Goal: Information Seeking & Learning: Compare options

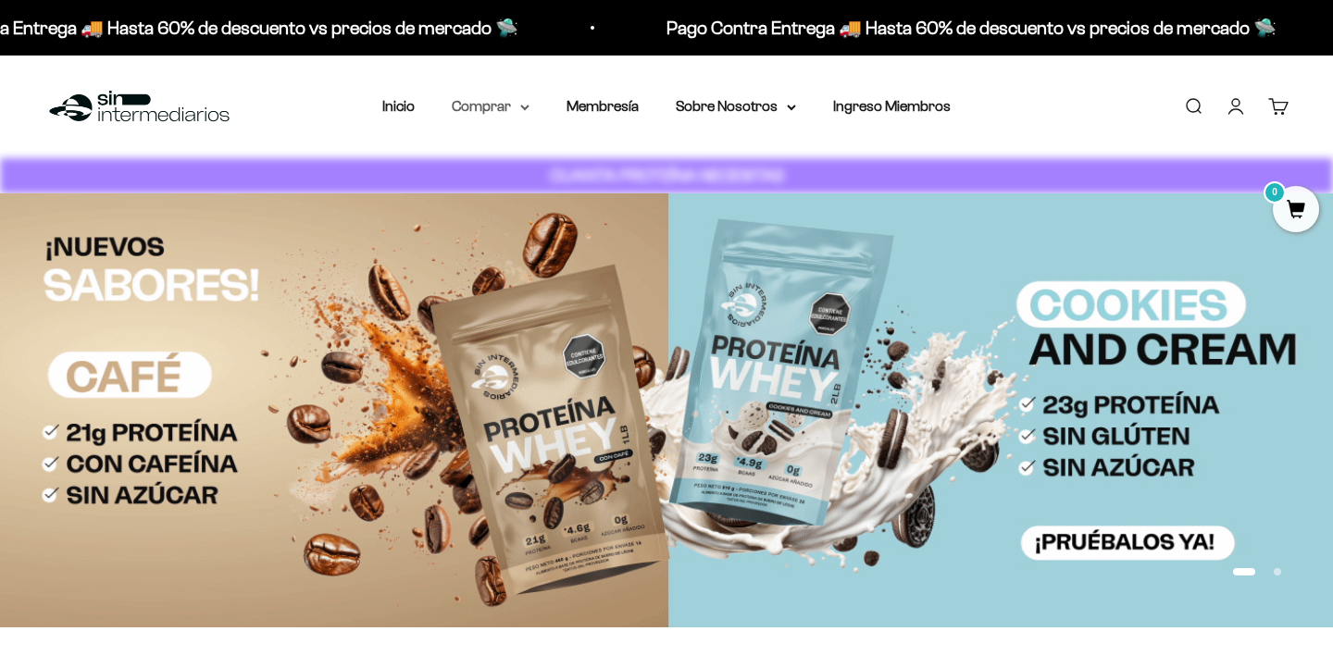
click at [518, 107] on summary "Comprar" at bounding box center [491, 106] width 78 height 24
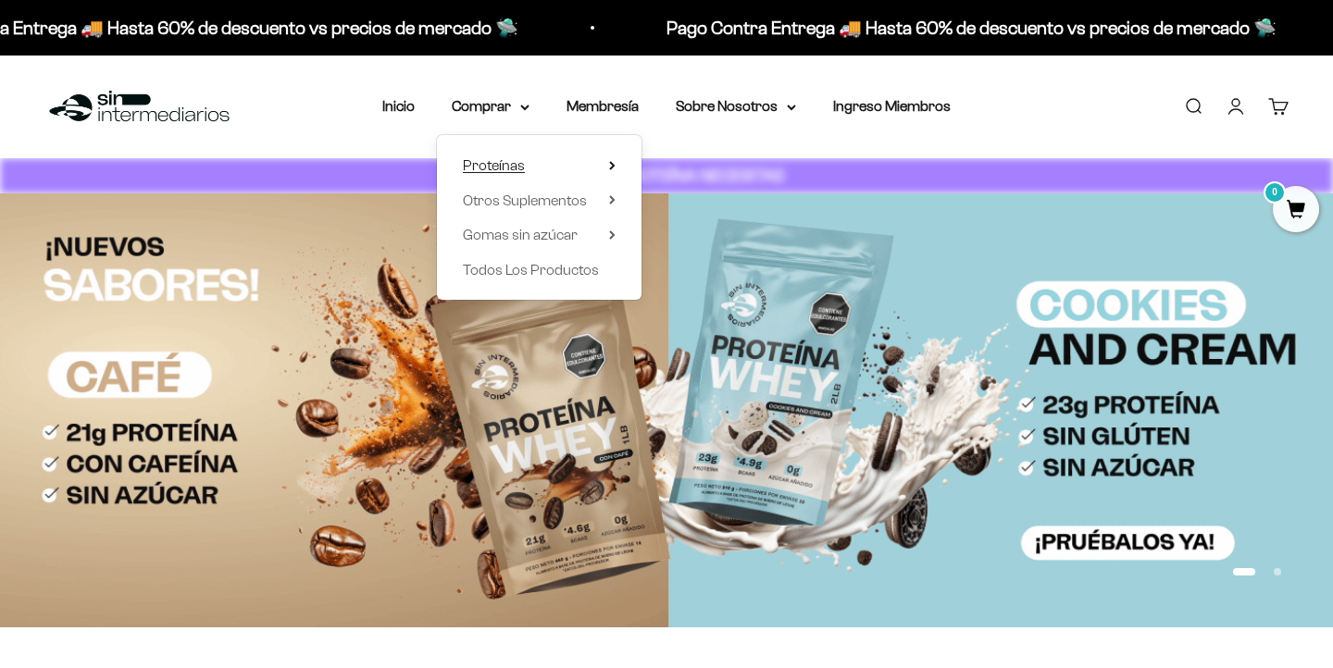
click at [544, 164] on summary "Proteínas" at bounding box center [539, 166] width 153 height 24
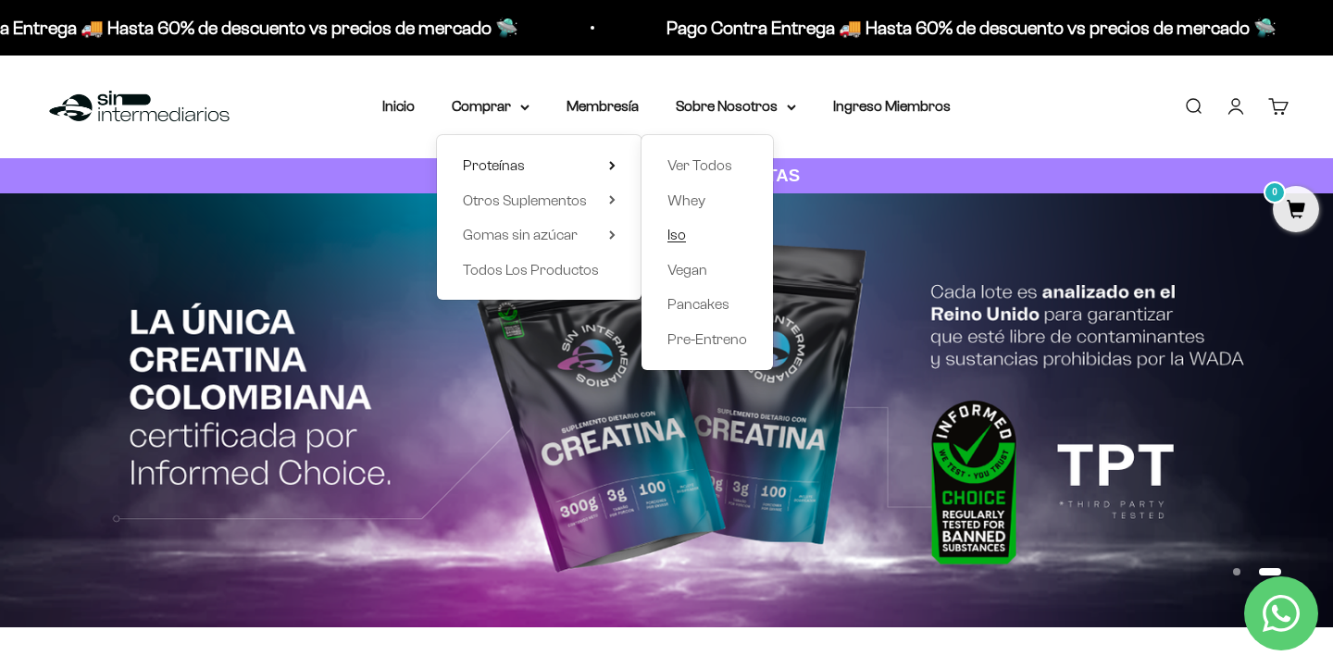
click at [689, 237] on link "Iso" at bounding box center [707, 235] width 80 height 24
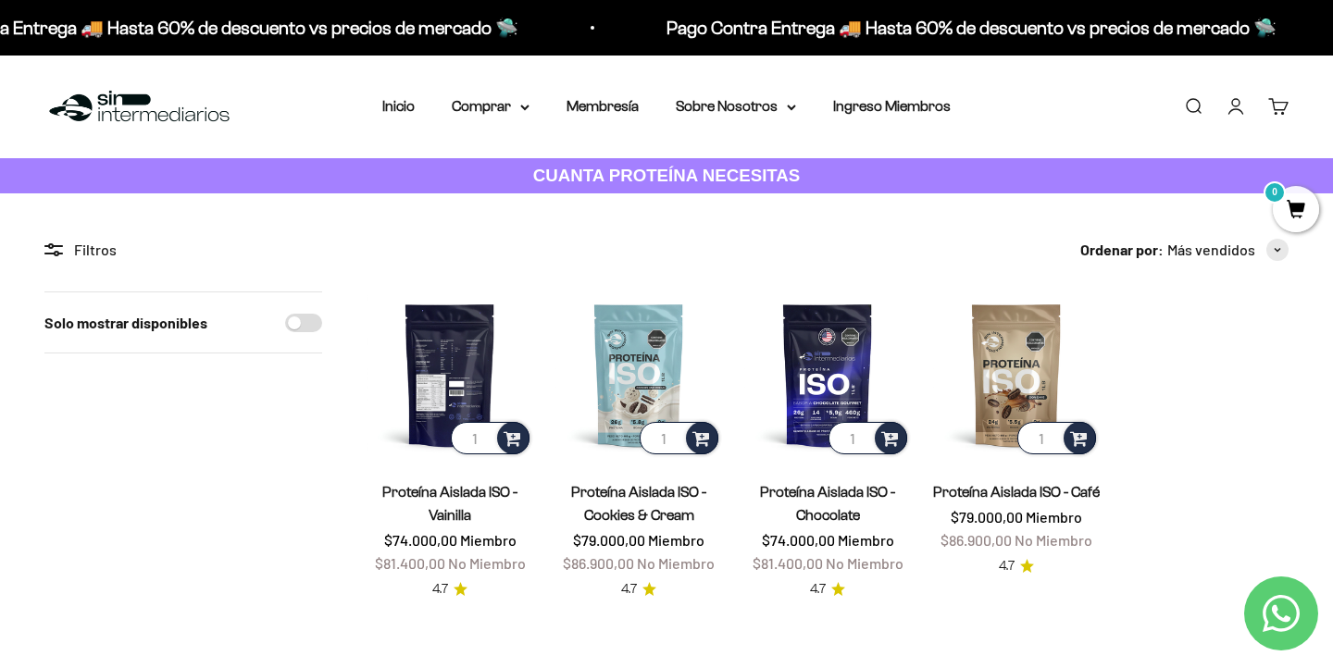
click at [463, 351] on img at bounding box center [450, 375] width 167 height 167
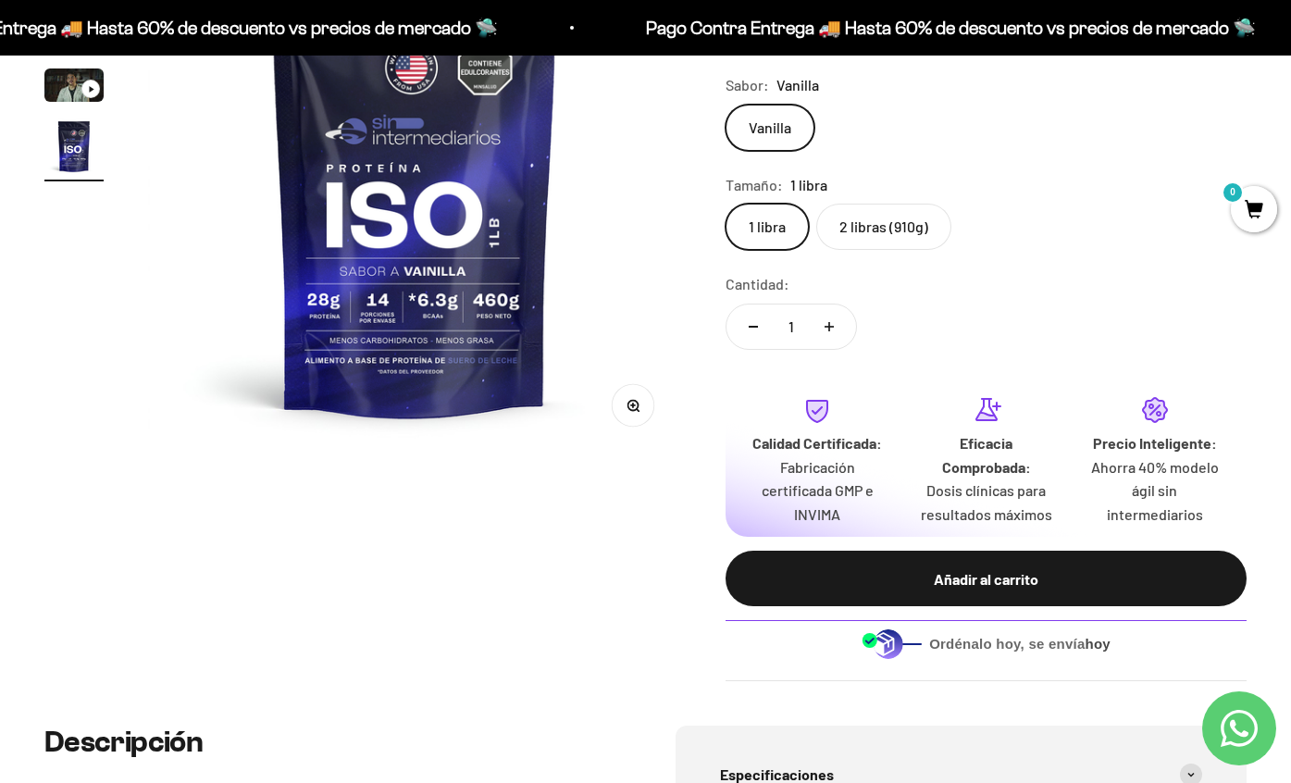
scroll to position [264, 0]
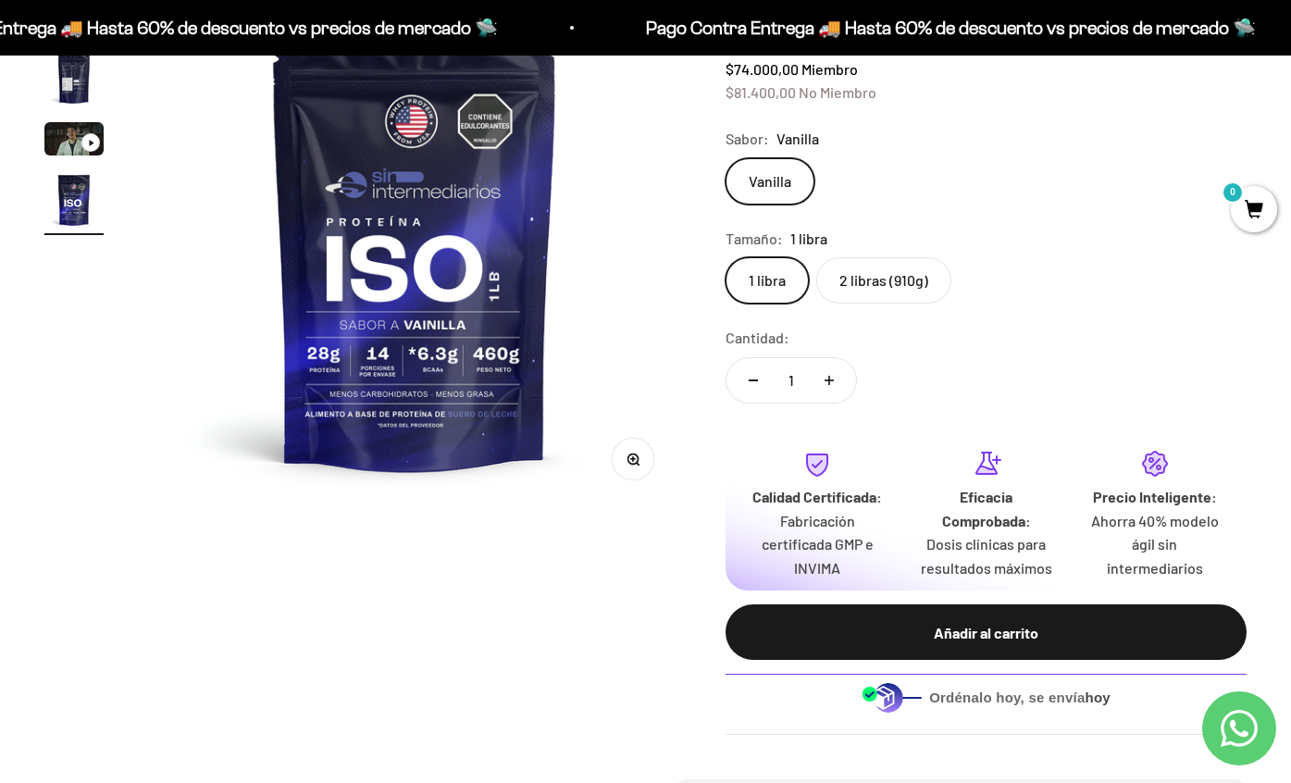
click at [900, 302] on label "2 libras (910g)" at bounding box center [883, 280] width 135 height 46
click at [726, 257] on input "2 libras (910g)" at bounding box center [725, 256] width 1 height 1
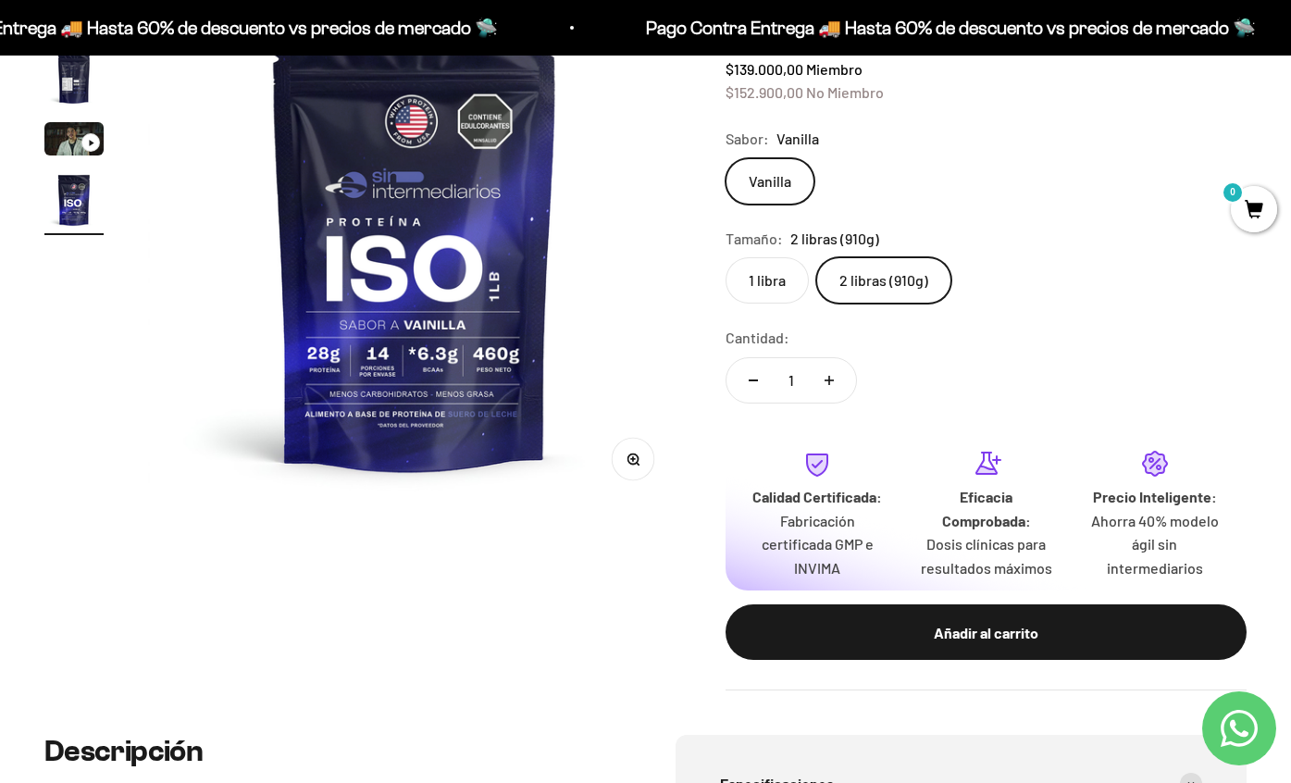
click at [784, 285] on label "1 libra" at bounding box center [767, 280] width 83 height 46
click at [726, 257] on input "1 libra" at bounding box center [725, 256] width 1 height 1
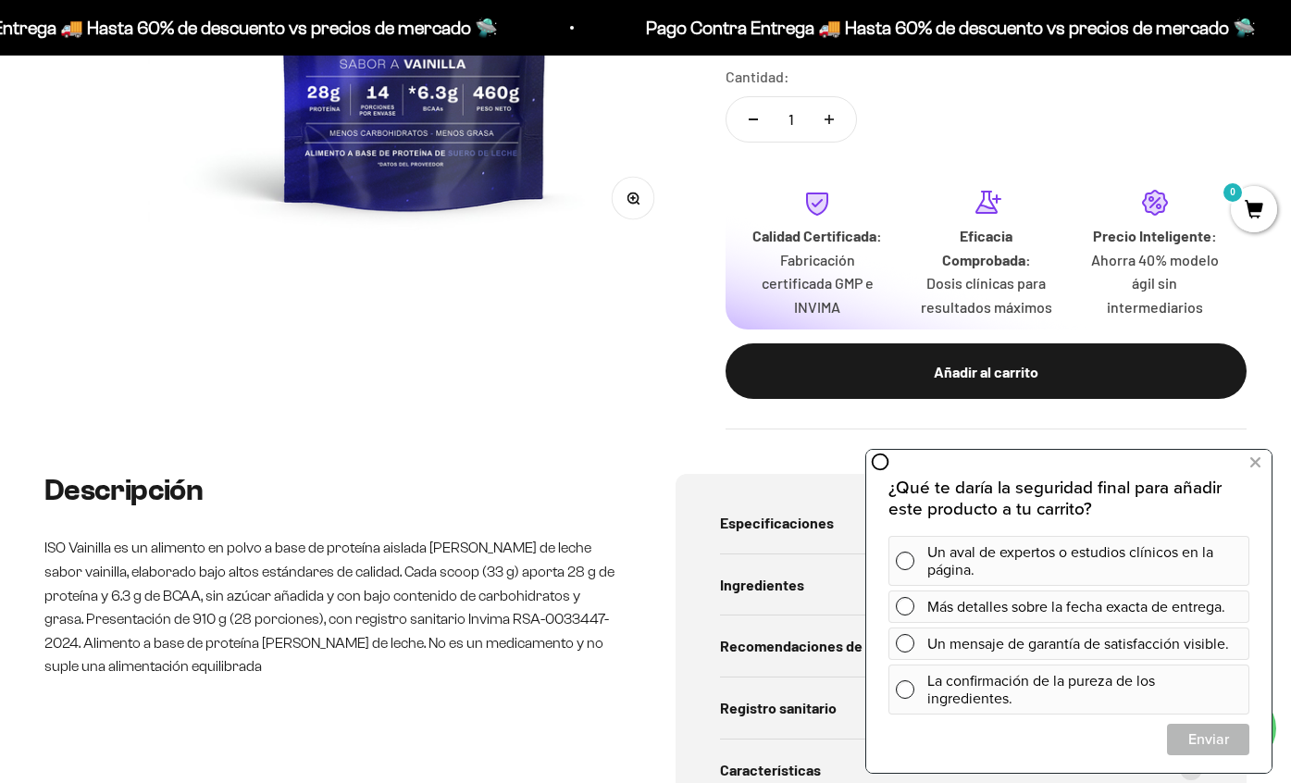
scroll to position [526, 0]
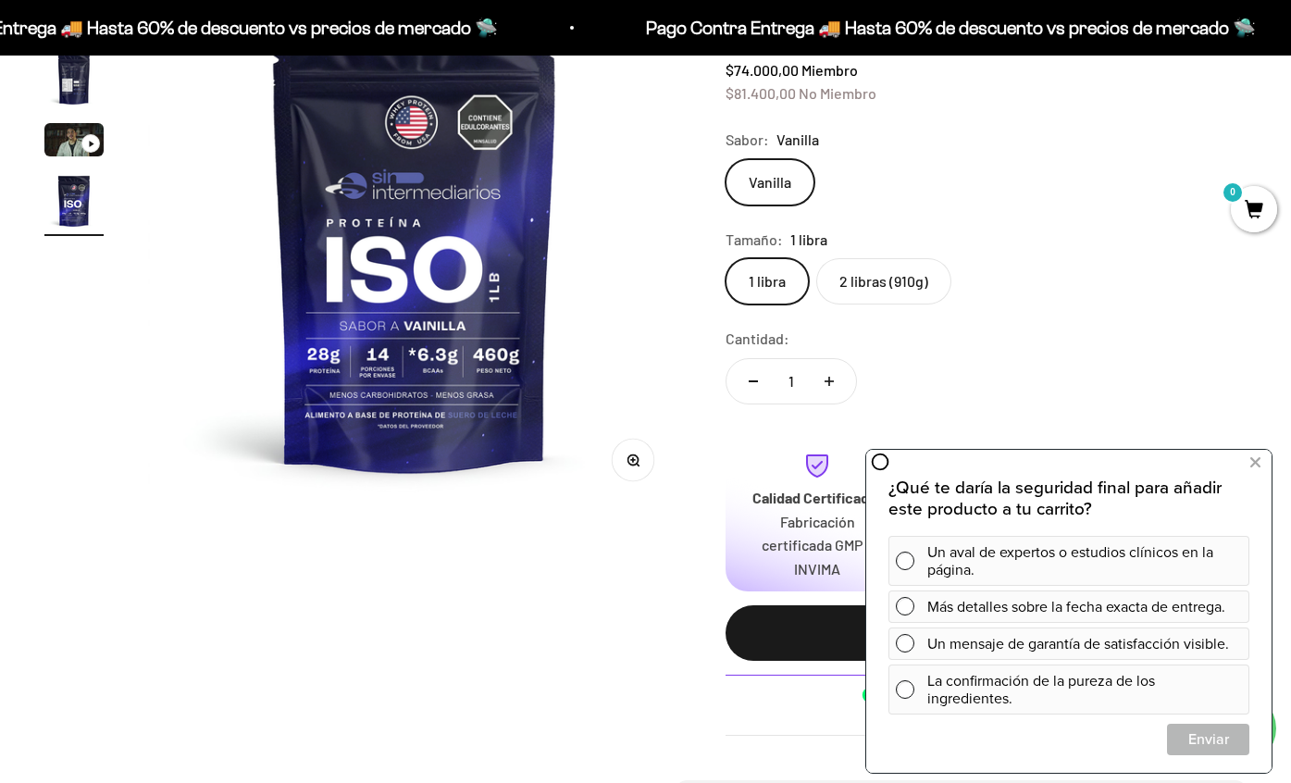
click at [1187, 403] on div "Cantidad: 1" at bounding box center [986, 368] width 521 height 82
click at [1254, 466] on icon at bounding box center [1255, 463] width 10 height 24
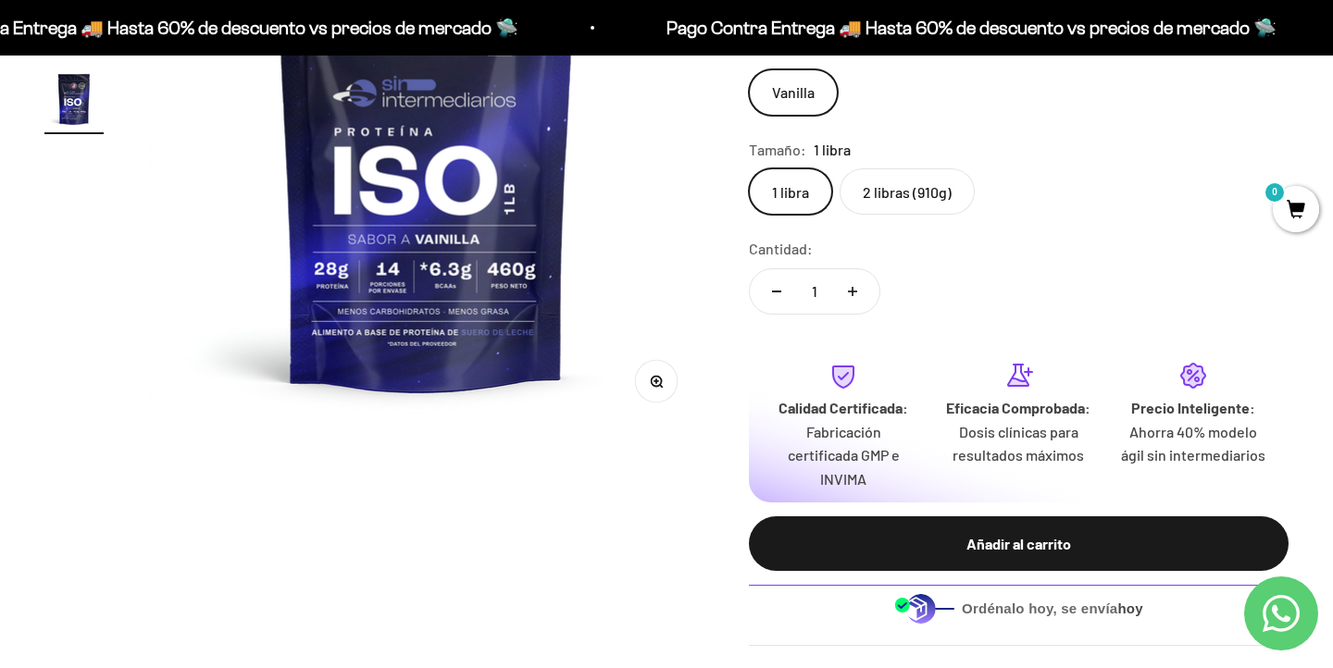
scroll to position [334, 0]
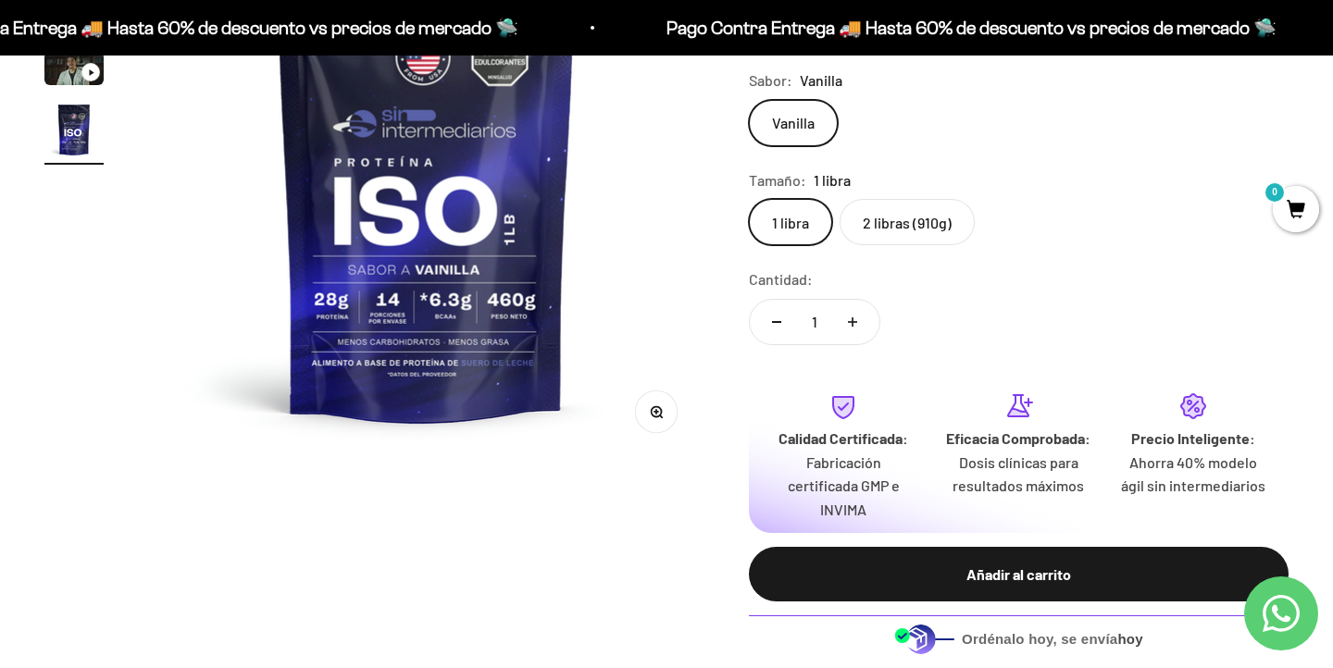
click at [886, 218] on label "2 libras (910g)" at bounding box center [906, 222] width 135 height 46
click at [749, 199] on input "2 libras (910g)" at bounding box center [748, 198] width 1 height 1
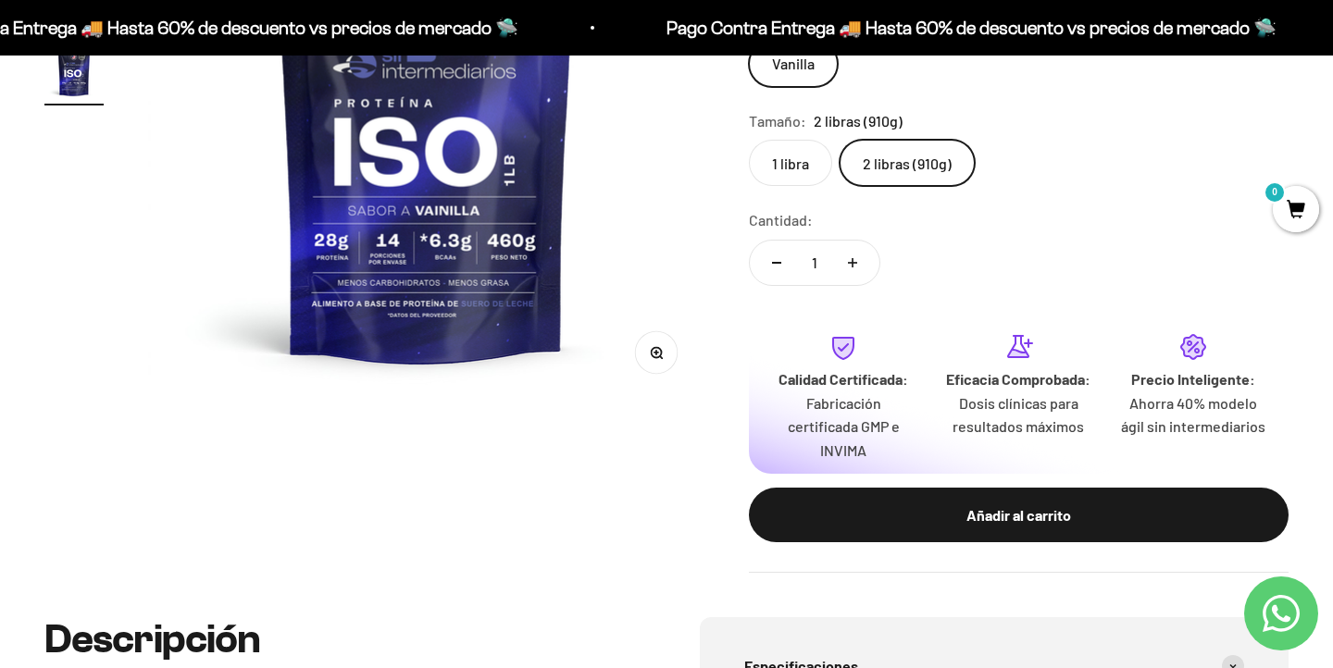
scroll to position [400, 0]
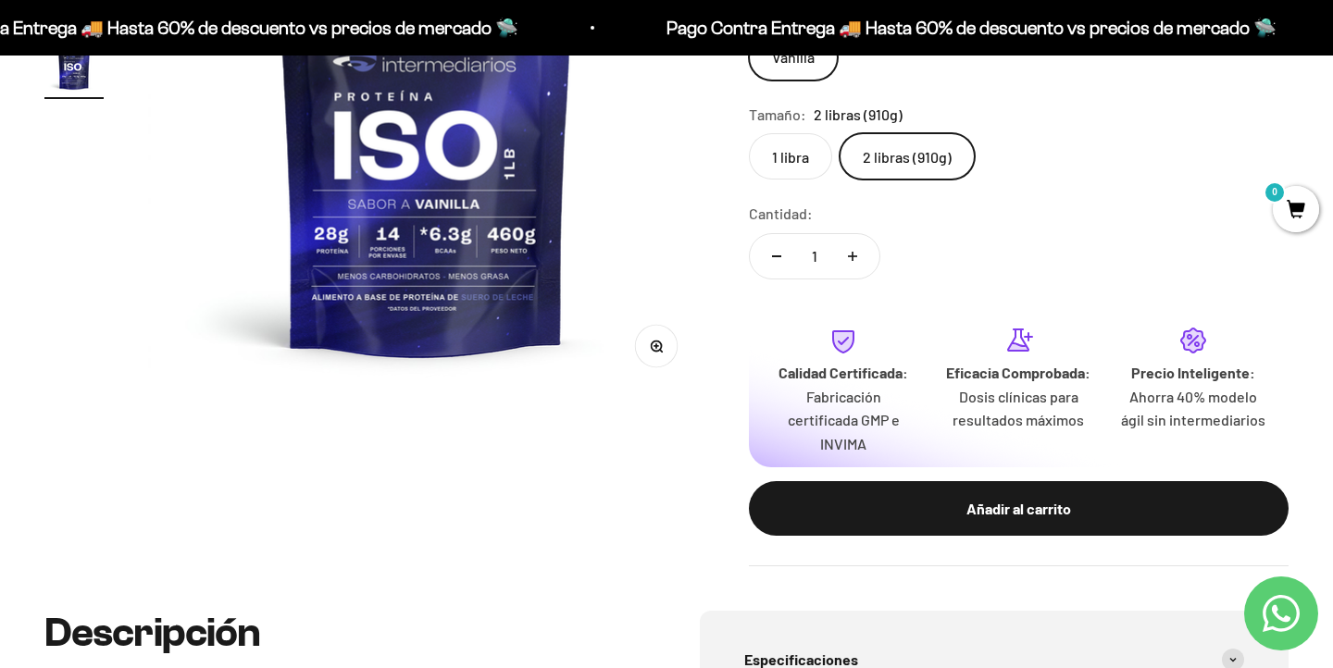
click at [786, 165] on label "1 libra" at bounding box center [790, 156] width 83 height 46
click at [749, 133] on input "1 libra" at bounding box center [748, 132] width 1 height 1
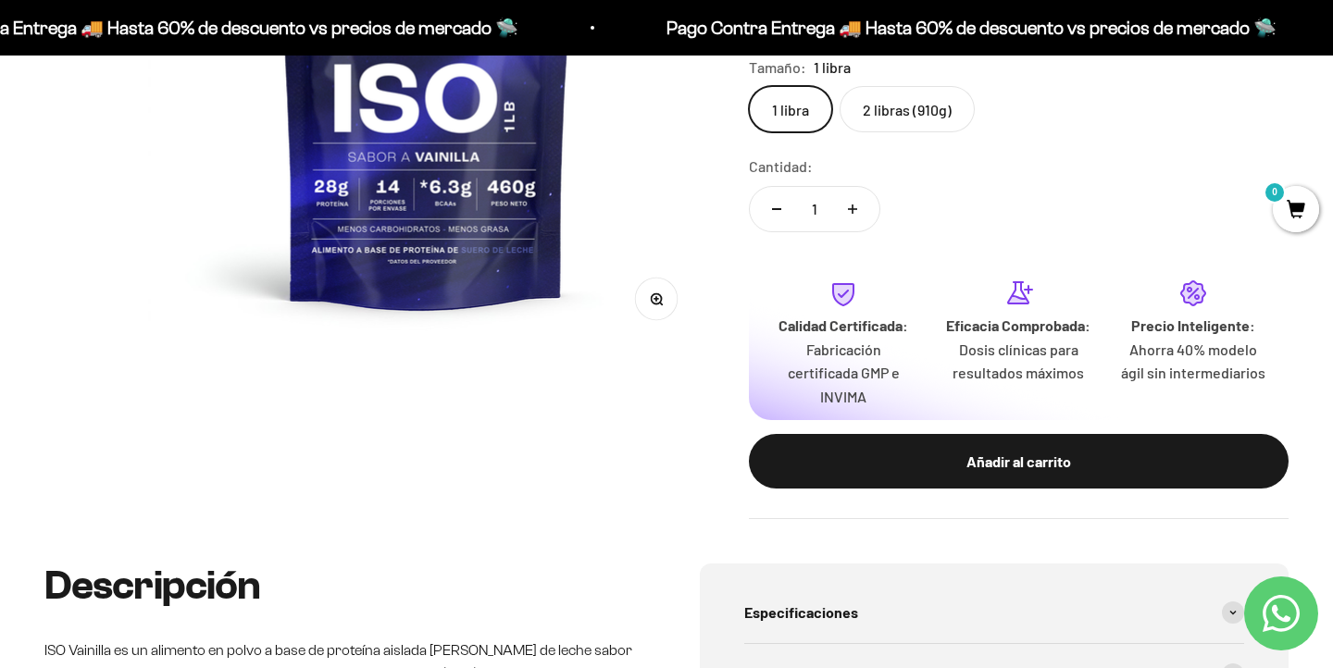
scroll to position [411, 0]
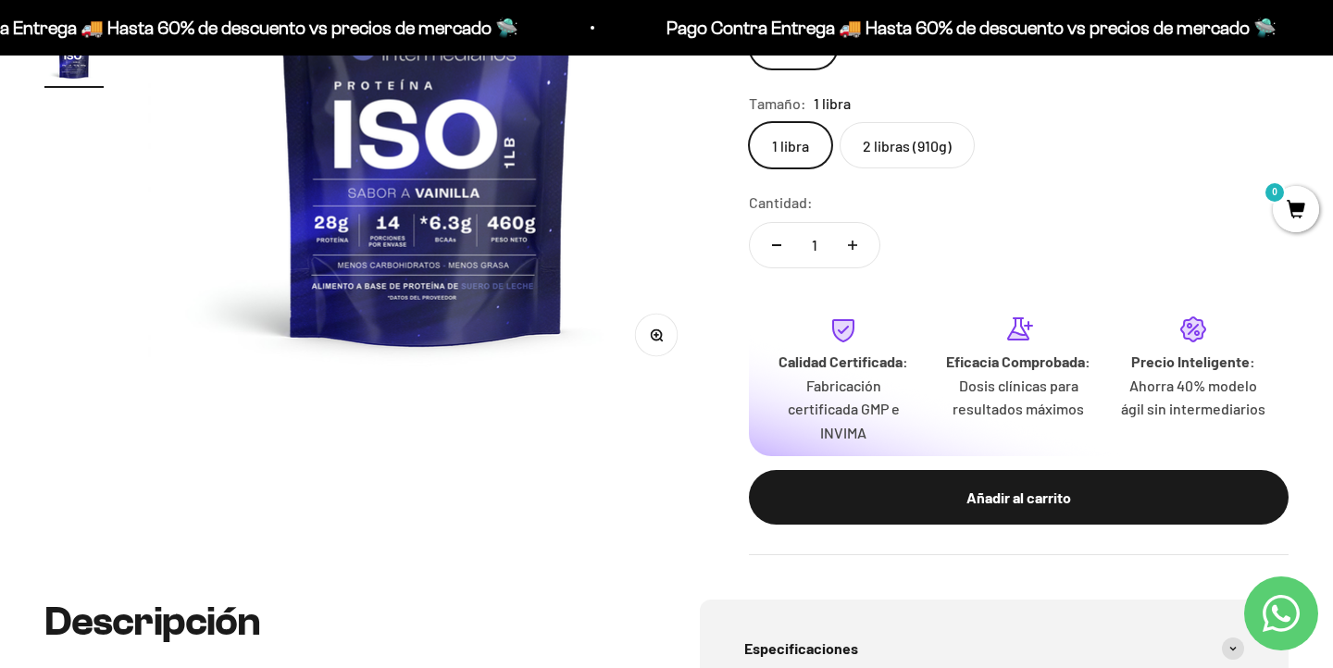
click at [905, 165] on label "2 libras (910g)" at bounding box center [906, 145] width 135 height 46
click at [749, 122] on input "2 libras (910g)" at bounding box center [748, 121] width 1 height 1
click at [781, 147] on label "1 libra" at bounding box center [790, 145] width 83 height 46
click at [749, 122] on input "1 libra" at bounding box center [748, 121] width 1 height 1
click at [869, 147] on label "2 libras (910g)" at bounding box center [906, 145] width 135 height 46
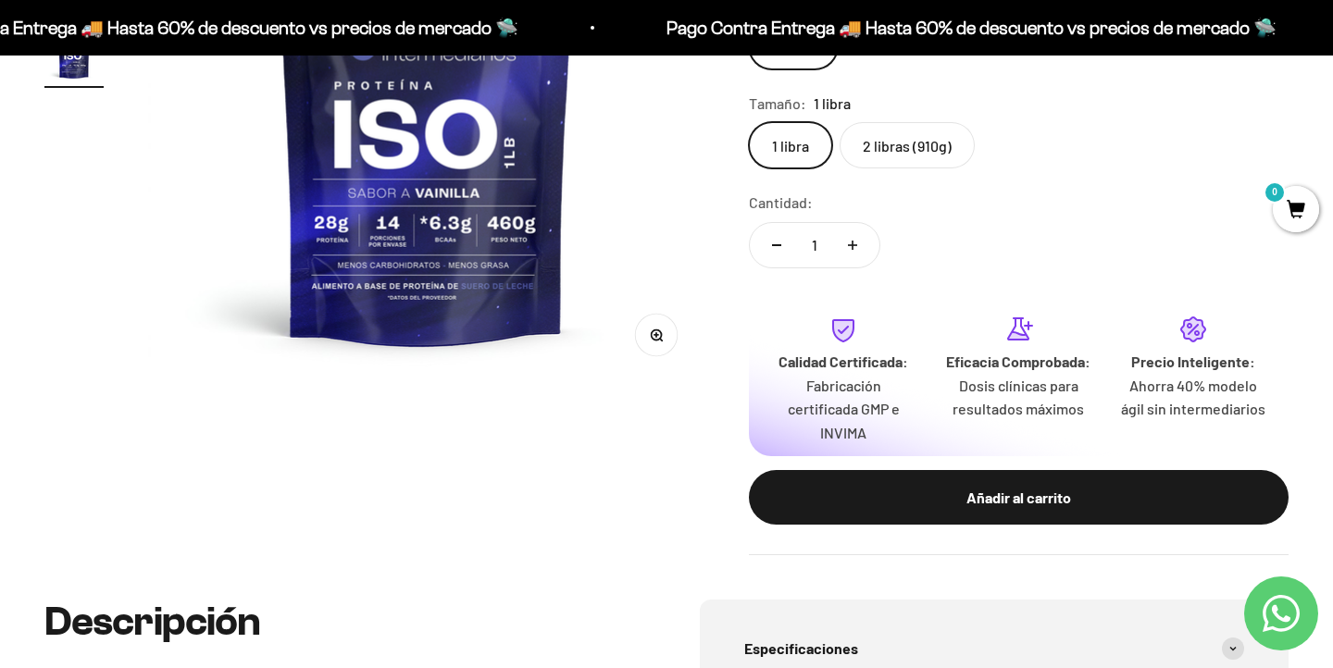
click at [749, 122] on input "2 libras (910g)" at bounding box center [748, 121] width 1 height 1
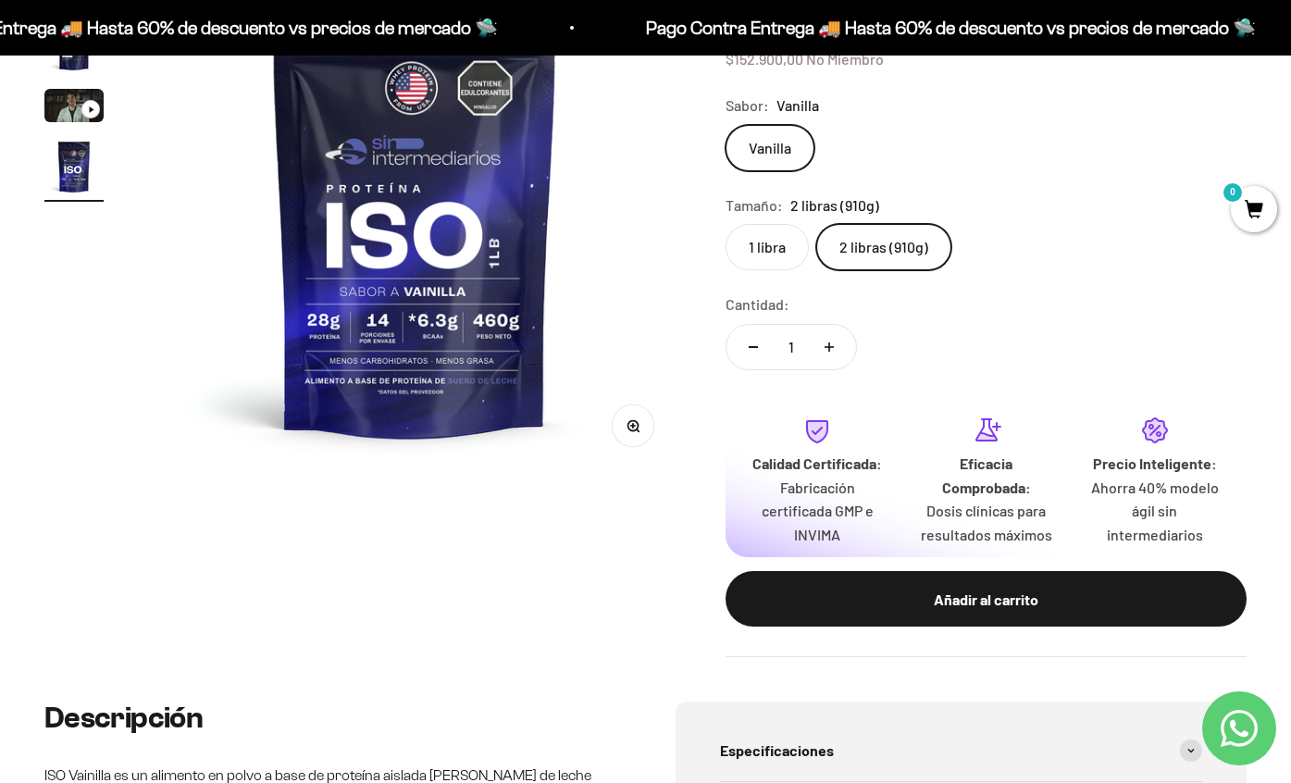
scroll to position [343, 0]
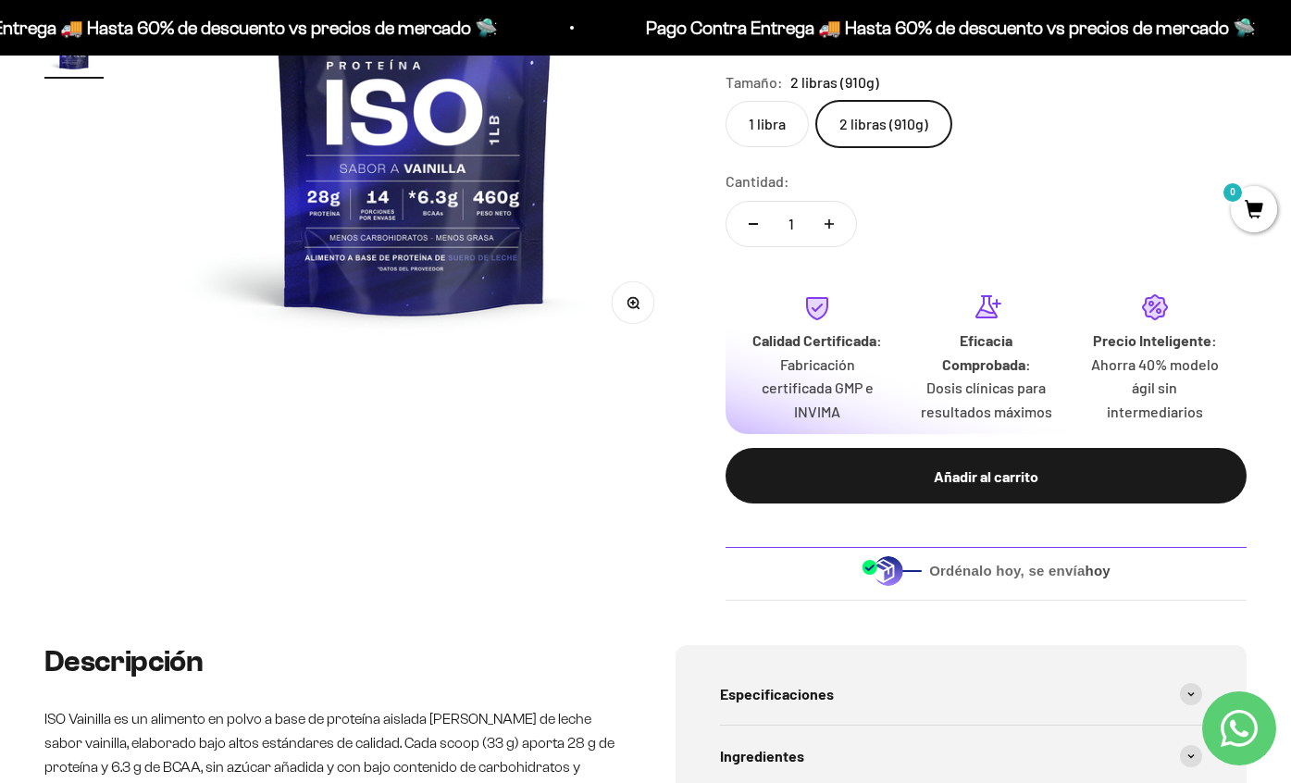
scroll to position [419, 0]
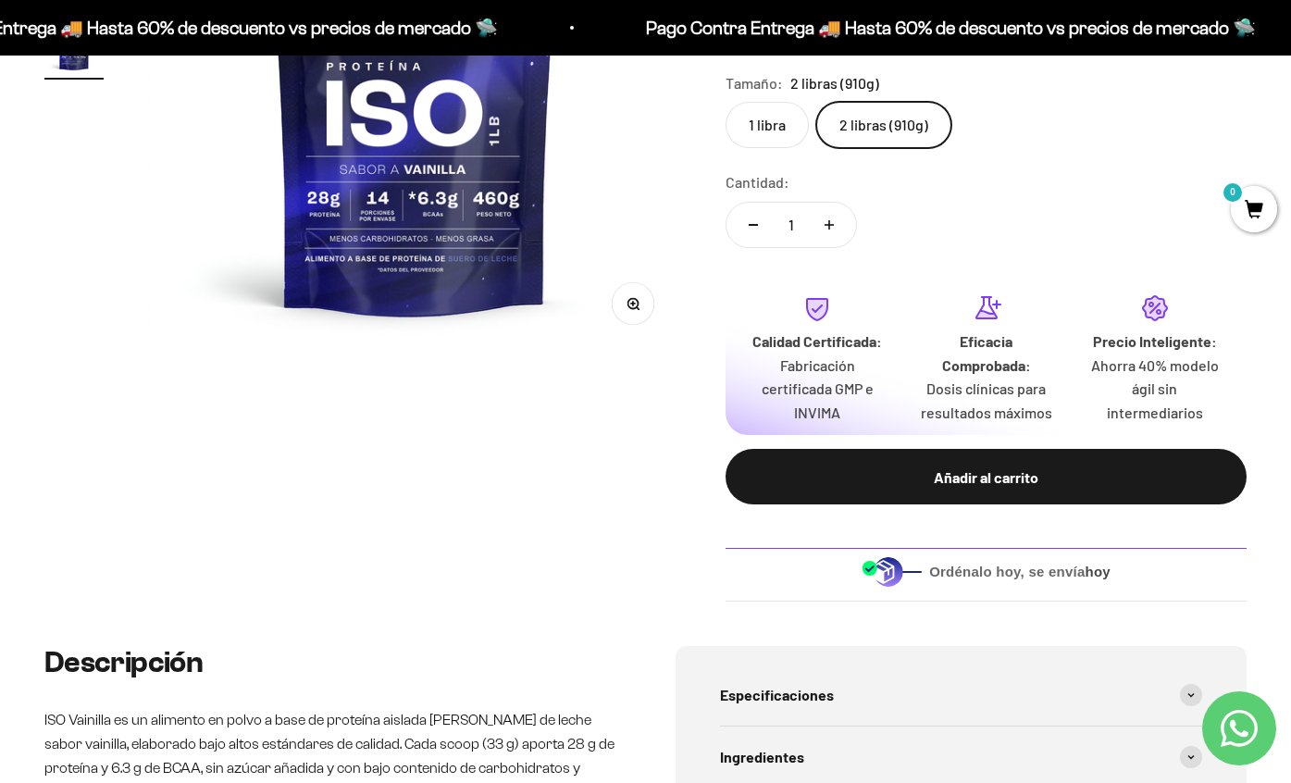
click at [783, 133] on label "1 libra" at bounding box center [767, 125] width 83 height 46
click at [726, 102] on input "1 libra" at bounding box center [725, 101] width 1 height 1
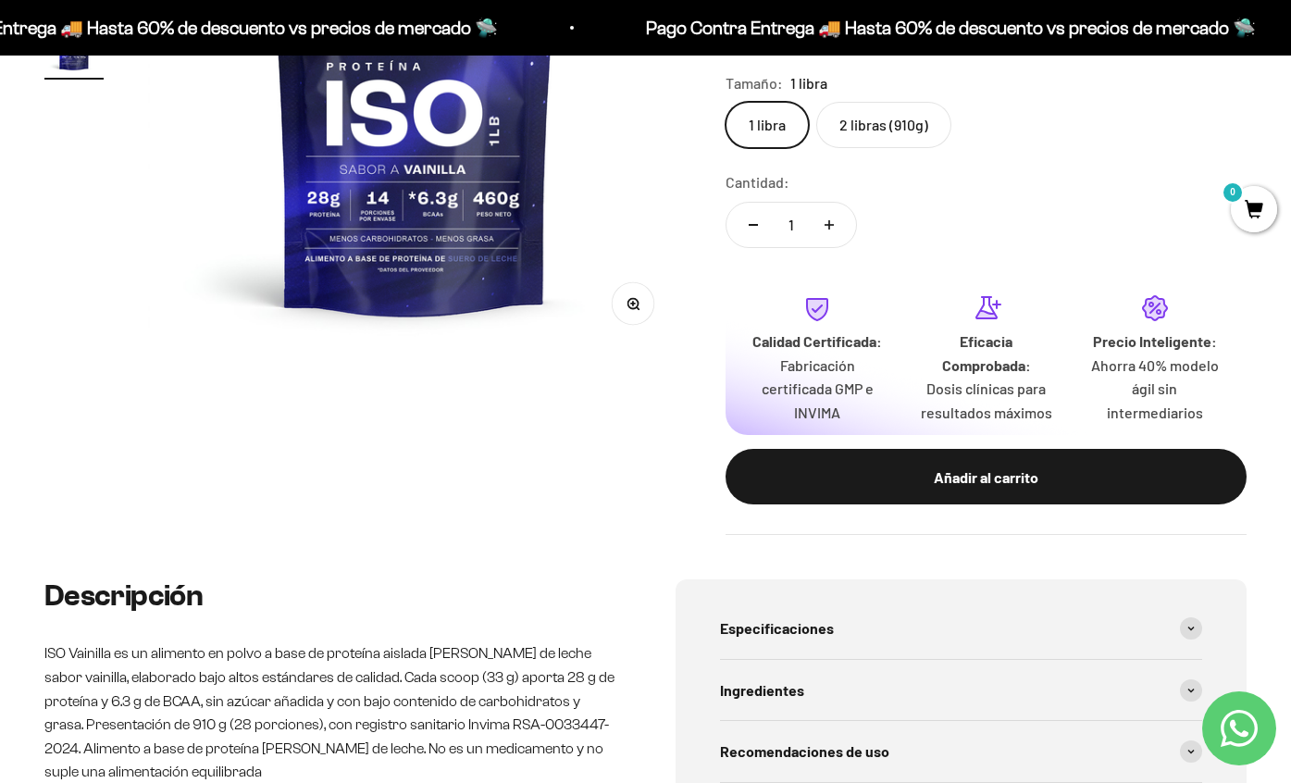
click at [871, 133] on label "2 libras (910g)" at bounding box center [883, 125] width 135 height 46
click at [726, 102] on input "2 libras (910g)" at bounding box center [725, 101] width 1 height 1
click at [791, 129] on label "1 libra" at bounding box center [767, 125] width 83 height 46
click at [726, 102] on input "1 libra" at bounding box center [725, 101] width 1 height 1
click at [878, 129] on label "2 libras (910g)" at bounding box center [883, 125] width 135 height 46
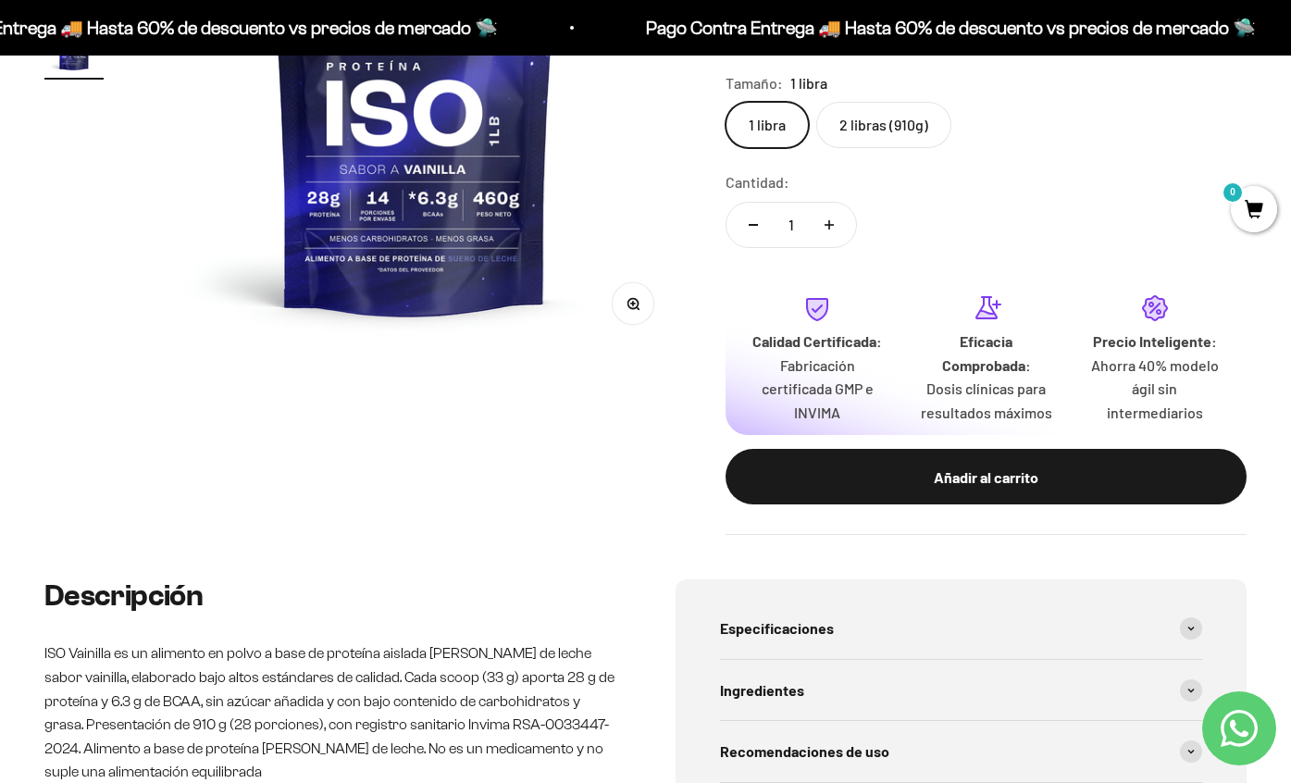
click at [726, 102] on input "2 libras (910g)" at bounding box center [725, 101] width 1 height 1
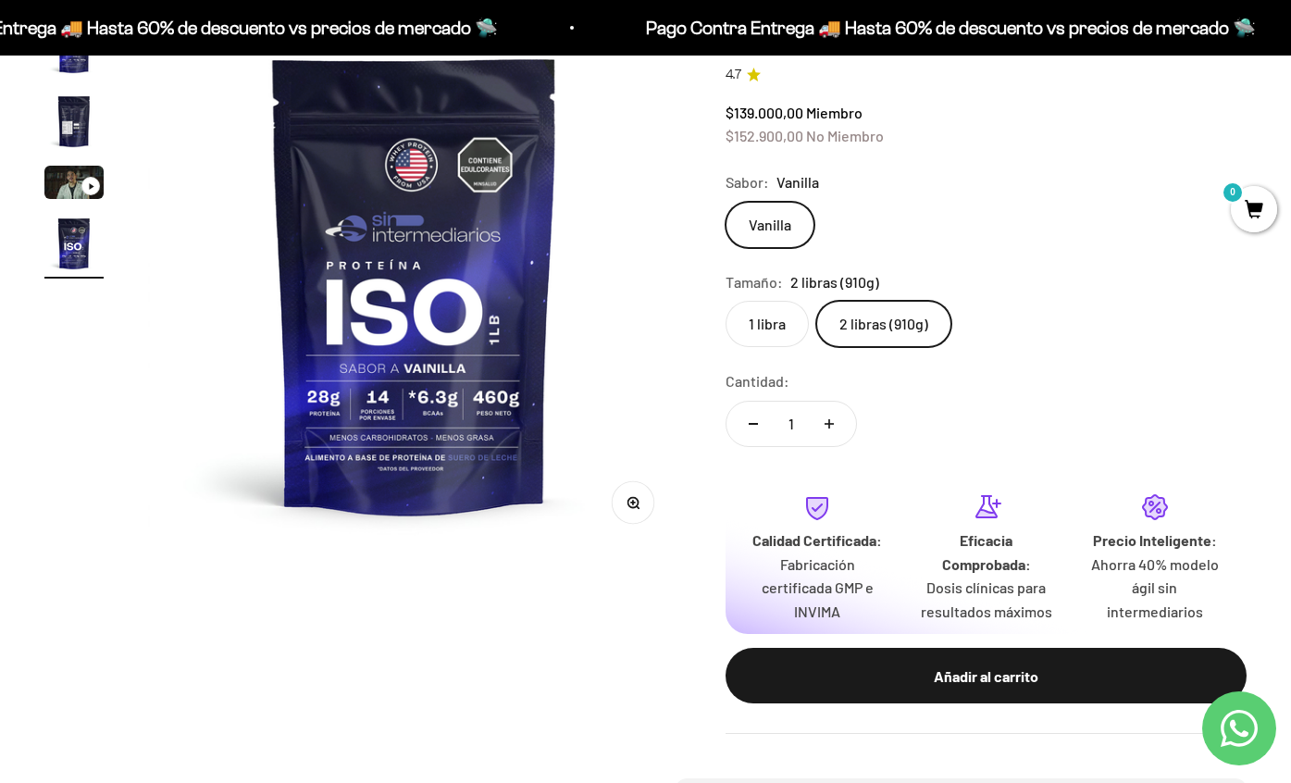
scroll to position [217, 0]
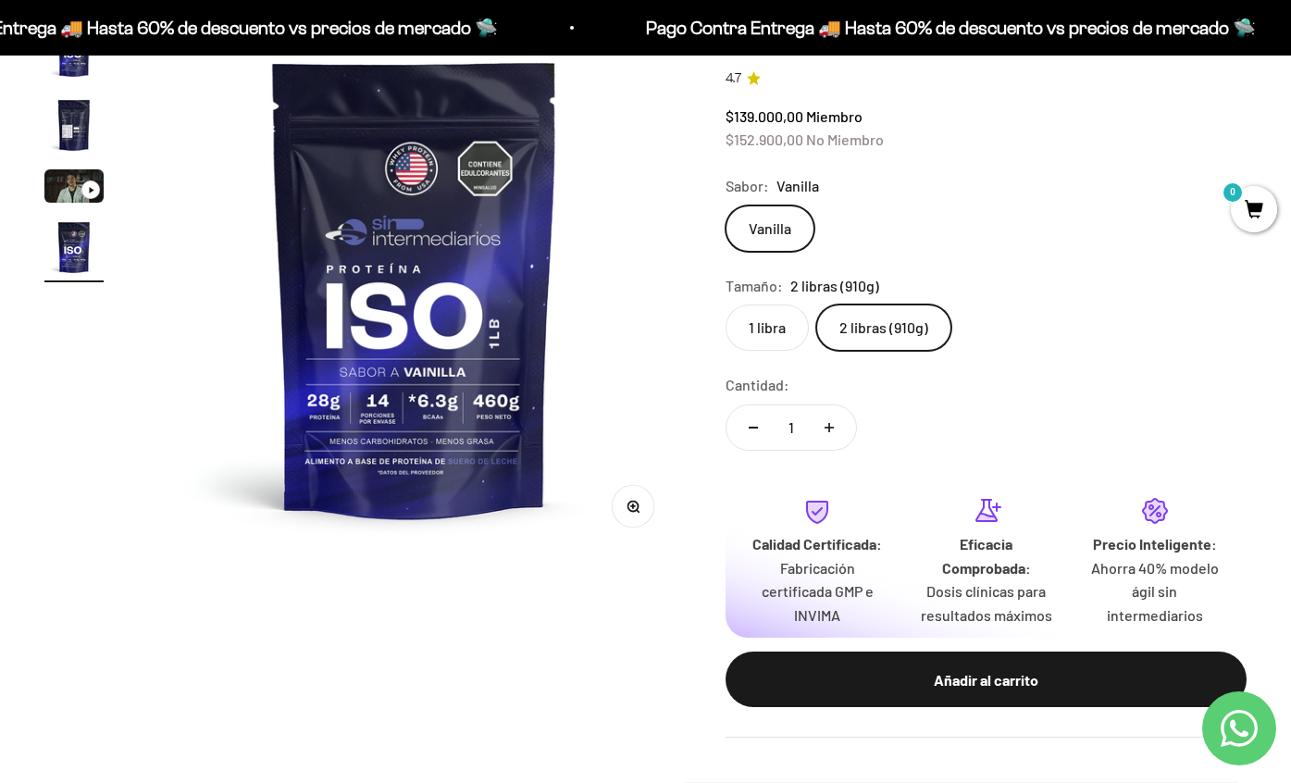
click at [781, 338] on label "1 libra" at bounding box center [767, 328] width 83 height 46
click at [726, 305] on input "1 libra" at bounding box center [725, 304] width 1 height 1
click at [909, 325] on label "2 libras (910g)" at bounding box center [883, 328] width 135 height 46
click at [726, 305] on input "2 libras (910g)" at bounding box center [725, 304] width 1 height 1
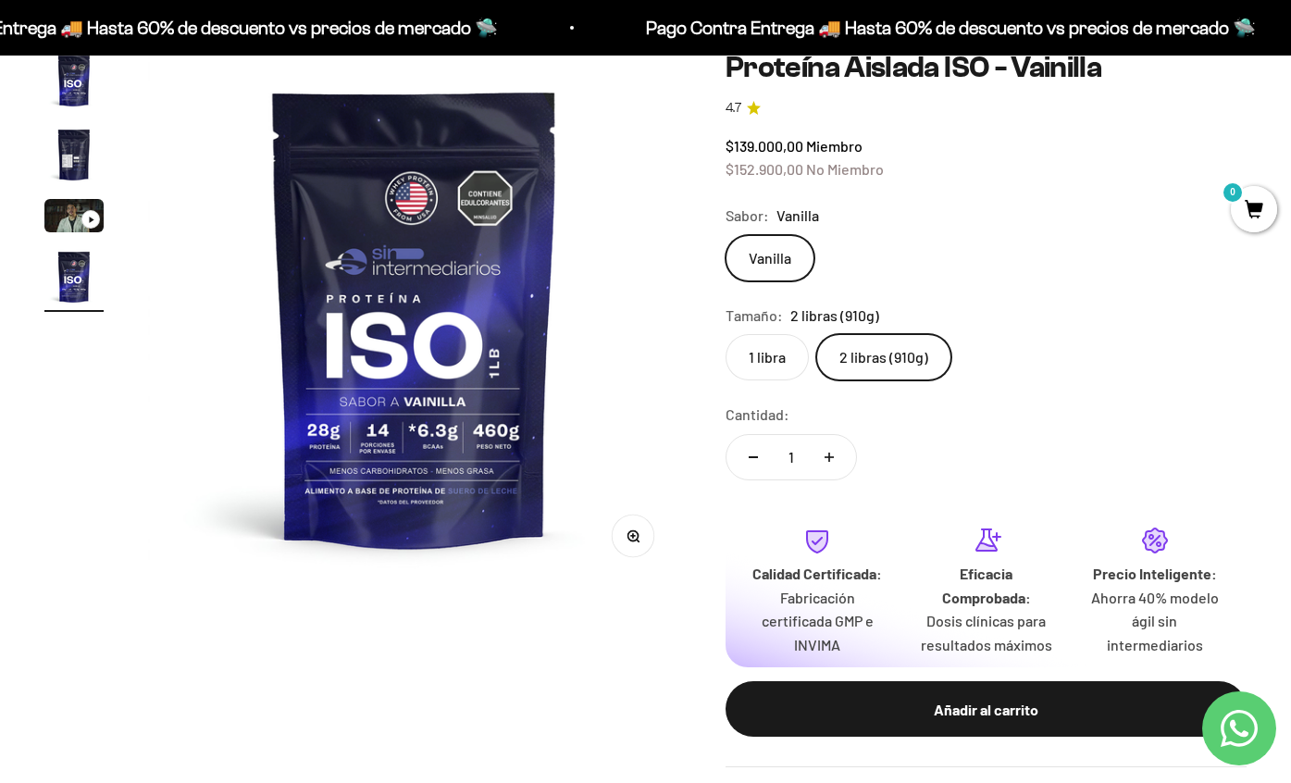
click at [767, 378] on label "1 libra" at bounding box center [767, 357] width 83 height 46
click at [726, 334] on input "1 libra" at bounding box center [725, 333] width 1 height 1
click at [861, 363] on label "2 libras (910g)" at bounding box center [883, 357] width 135 height 46
click at [726, 334] on input "2 libras (910g)" at bounding box center [725, 333] width 1 height 1
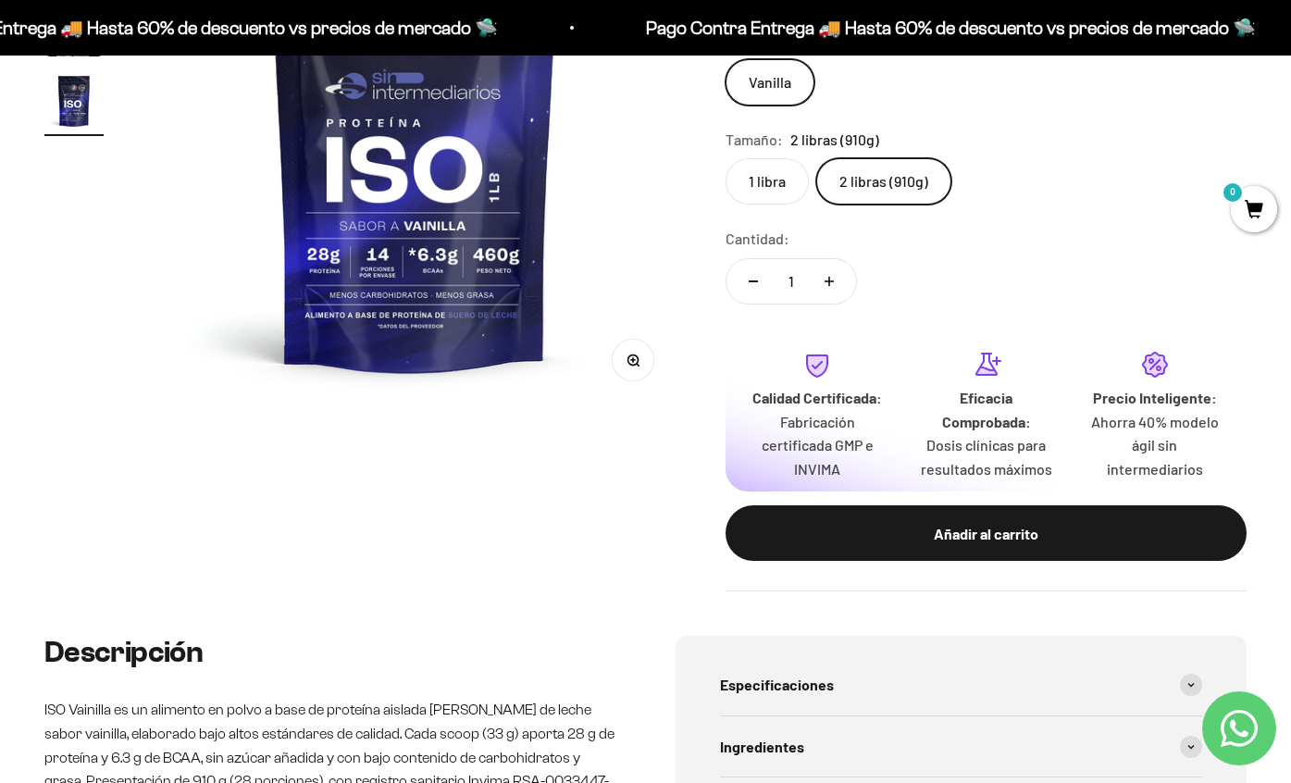
scroll to position [379, 0]
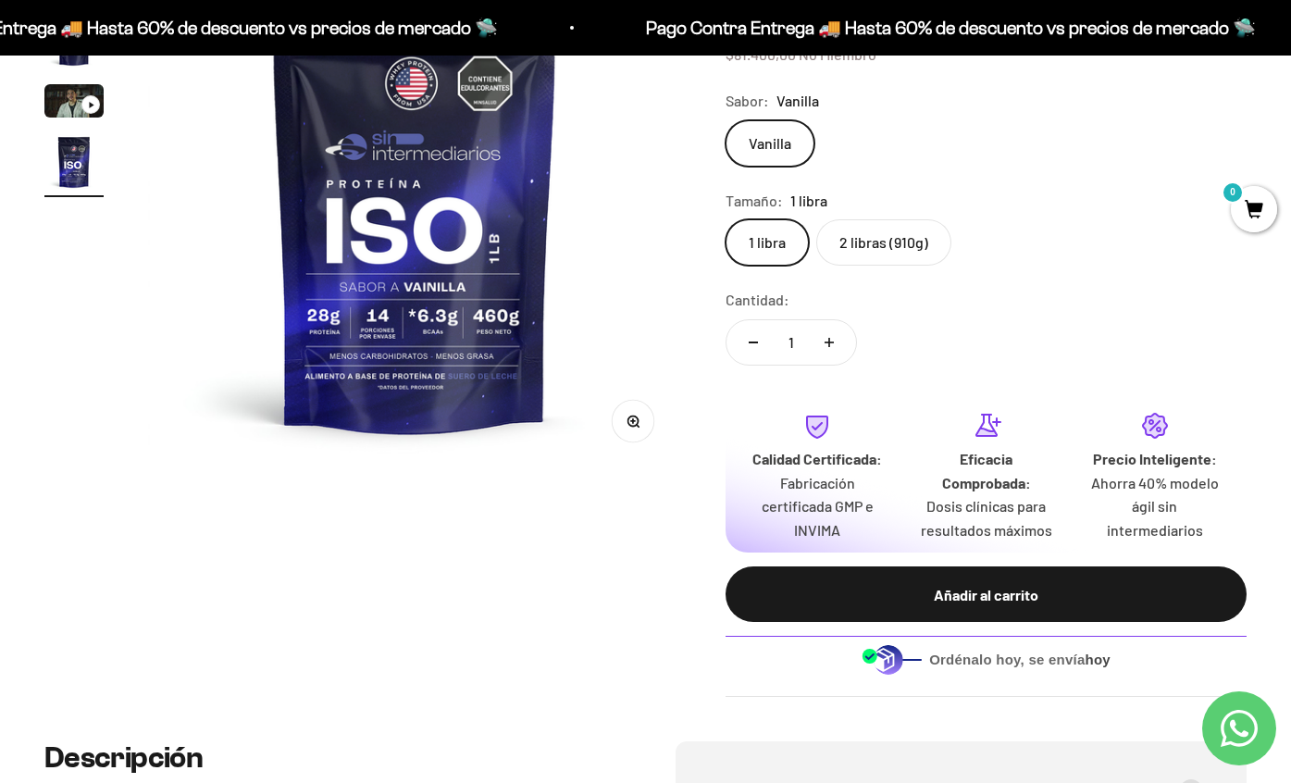
scroll to position [337, 0]
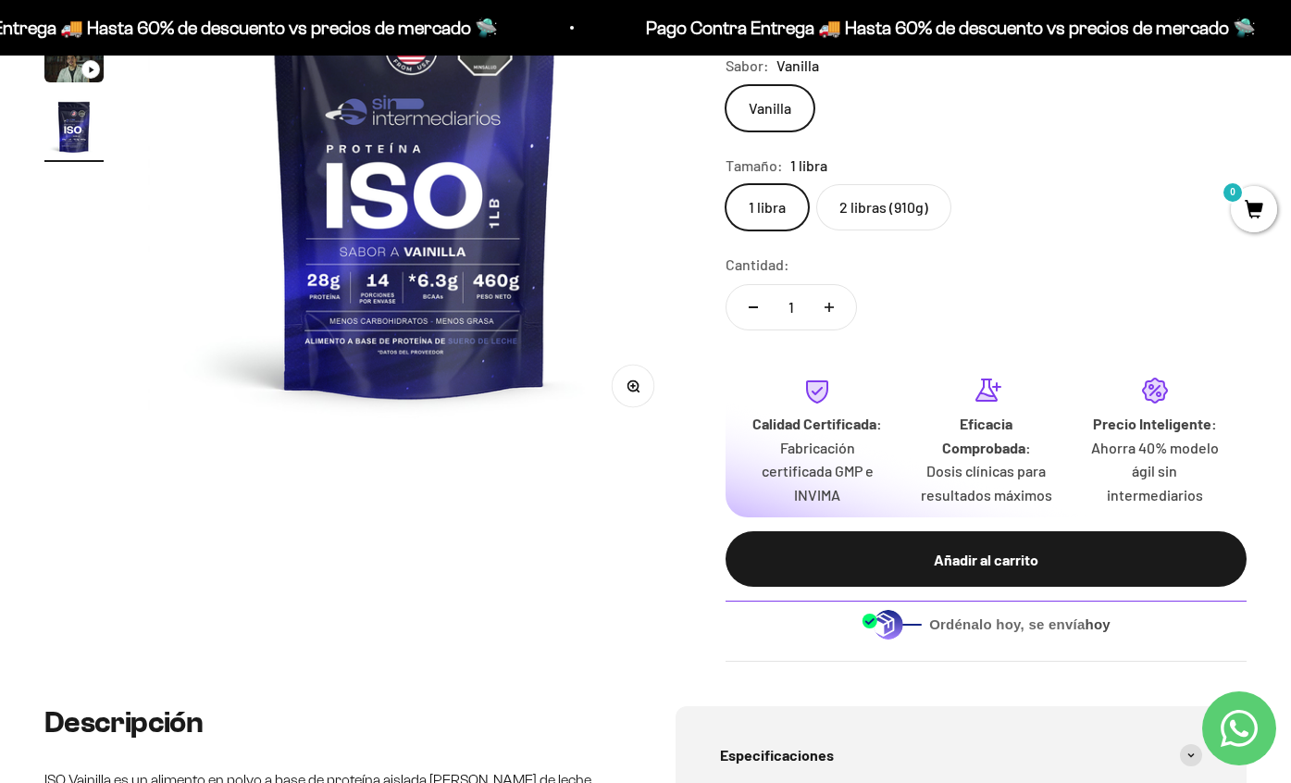
click at [886, 200] on label "2 libras (910g)" at bounding box center [883, 207] width 135 height 46
click at [726, 184] on input "2 libras (910g)" at bounding box center [725, 183] width 1 height 1
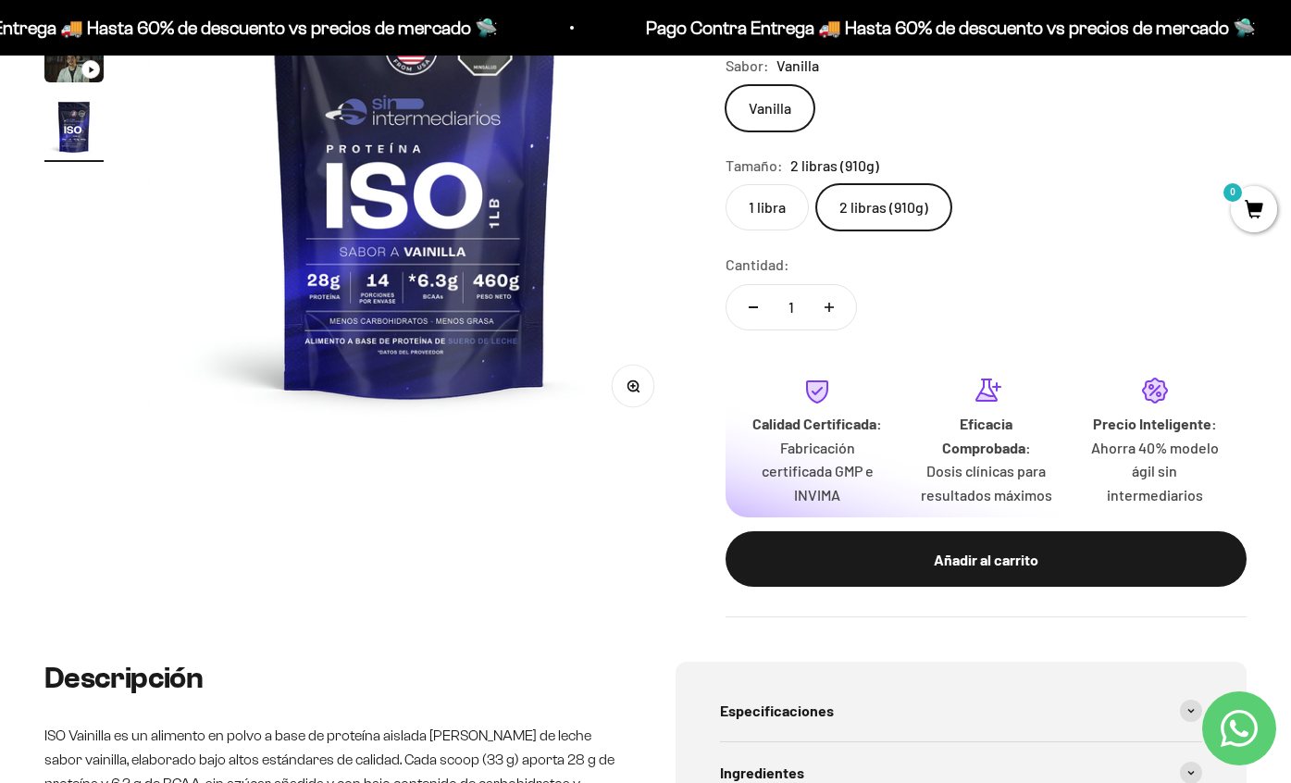
click at [771, 207] on label "1 libra" at bounding box center [767, 207] width 83 height 46
click at [726, 184] on input "1 libra" at bounding box center [725, 183] width 1 height 1
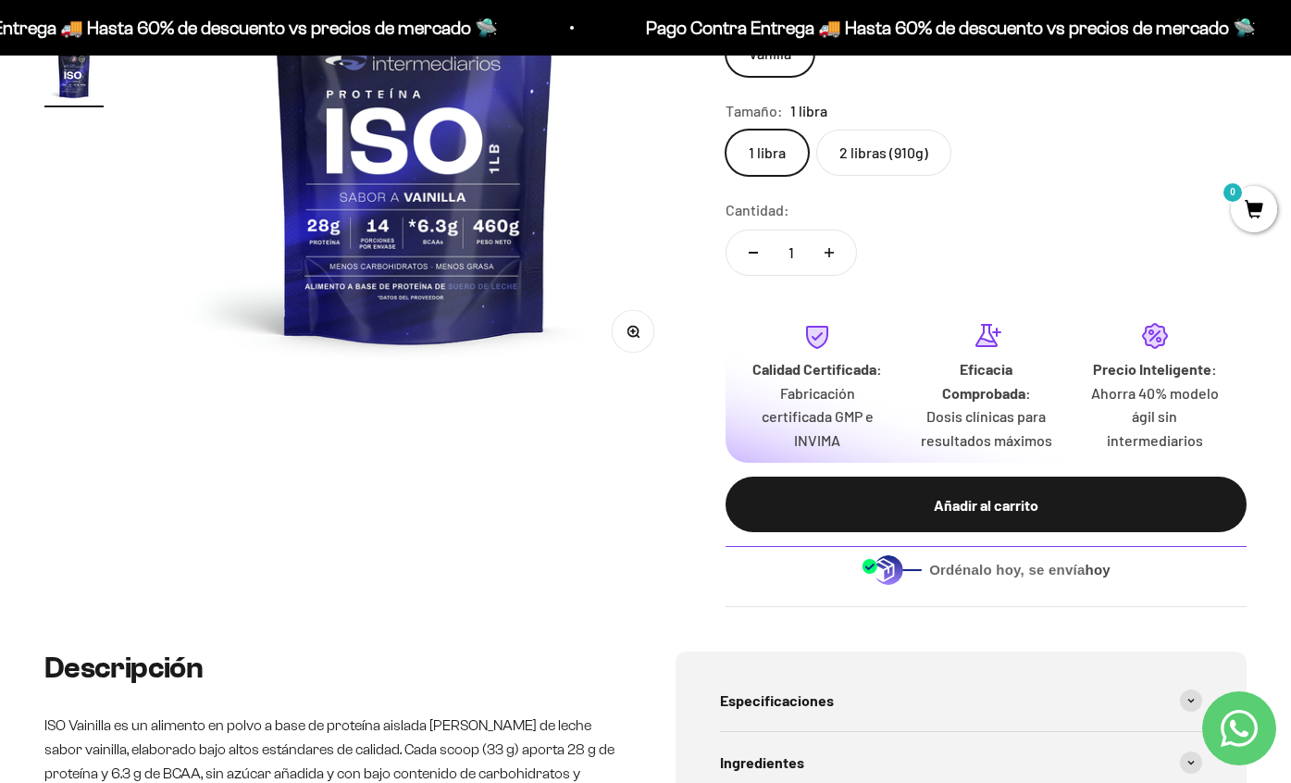
scroll to position [393, 0]
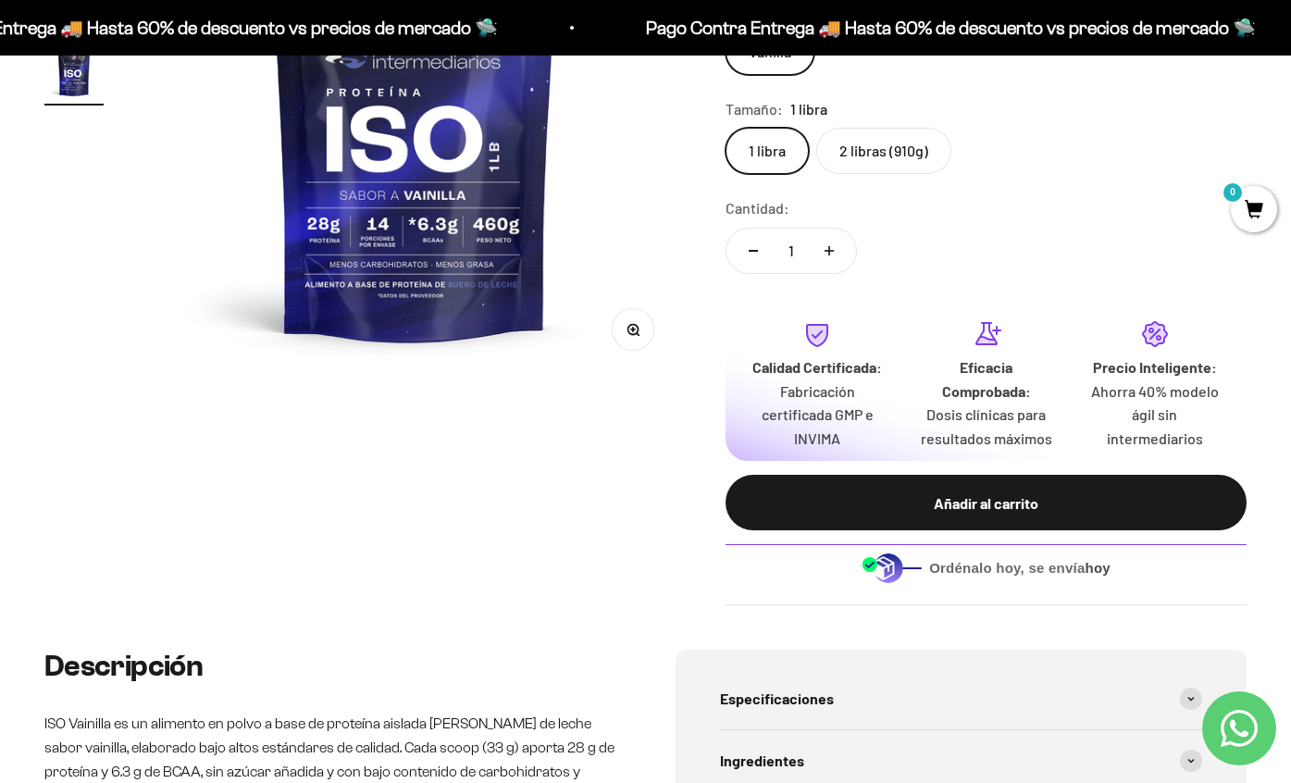
click at [889, 166] on label "2 libras (910g)" at bounding box center [883, 151] width 135 height 46
click at [726, 128] on input "2 libras (910g)" at bounding box center [725, 127] width 1 height 1
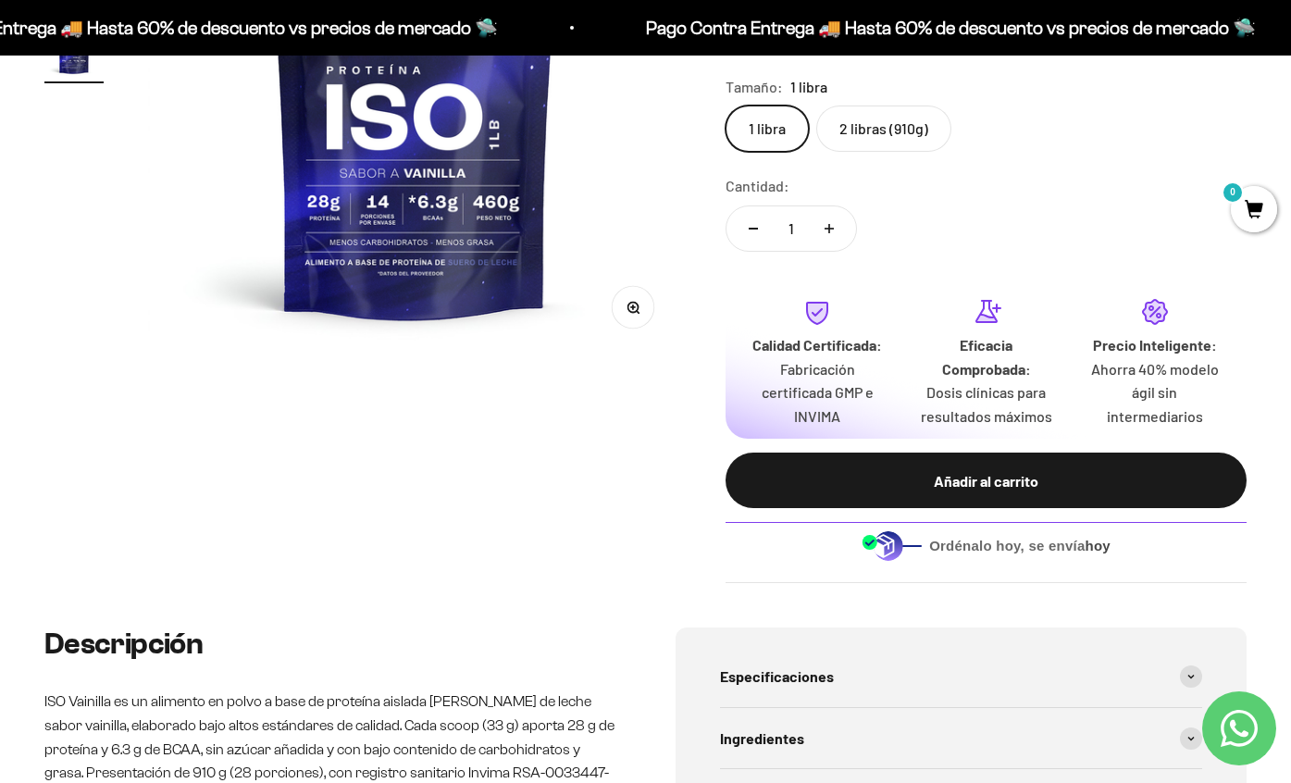
scroll to position [416, 0]
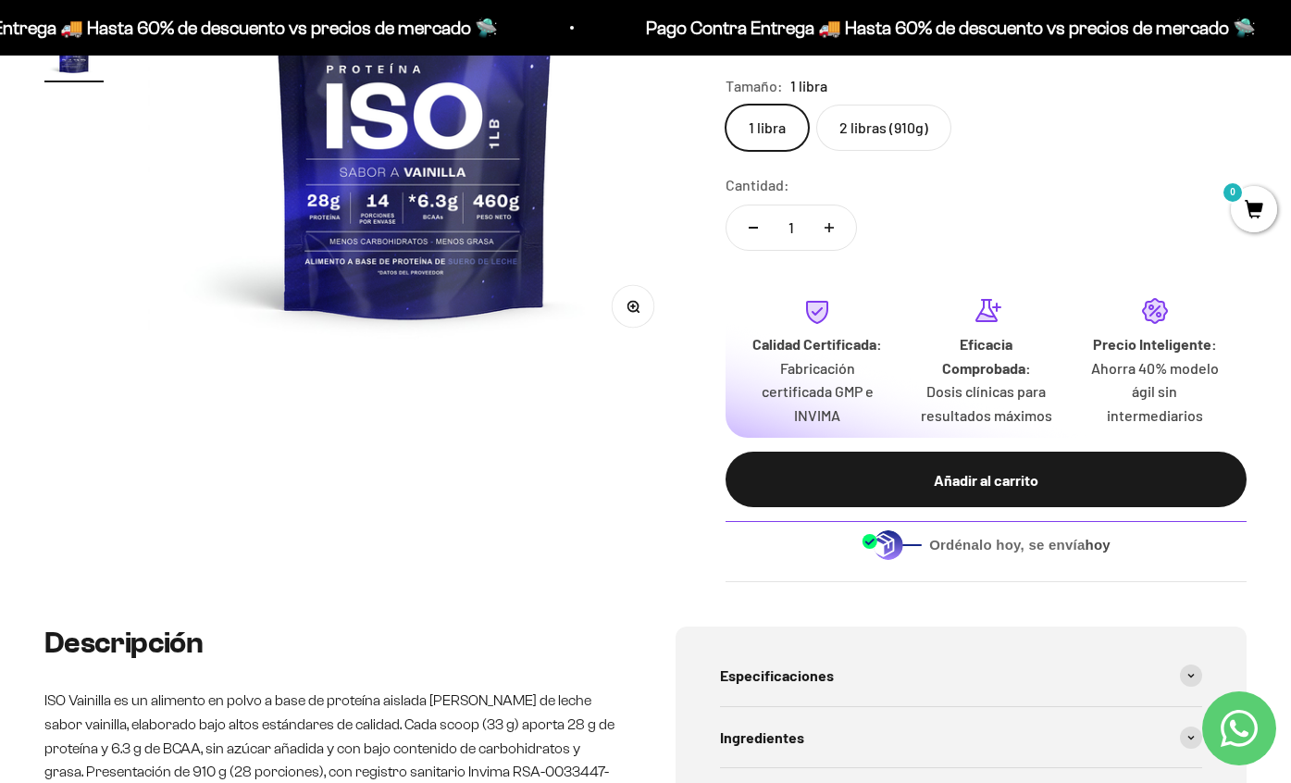
click at [850, 135] on label "2 libras (910g)" at bounding box center [883, 128] width 135 height 46
click at [726, 105] on input "2 libras (910g)" at bounding box center [725, 104] width 1 height 1
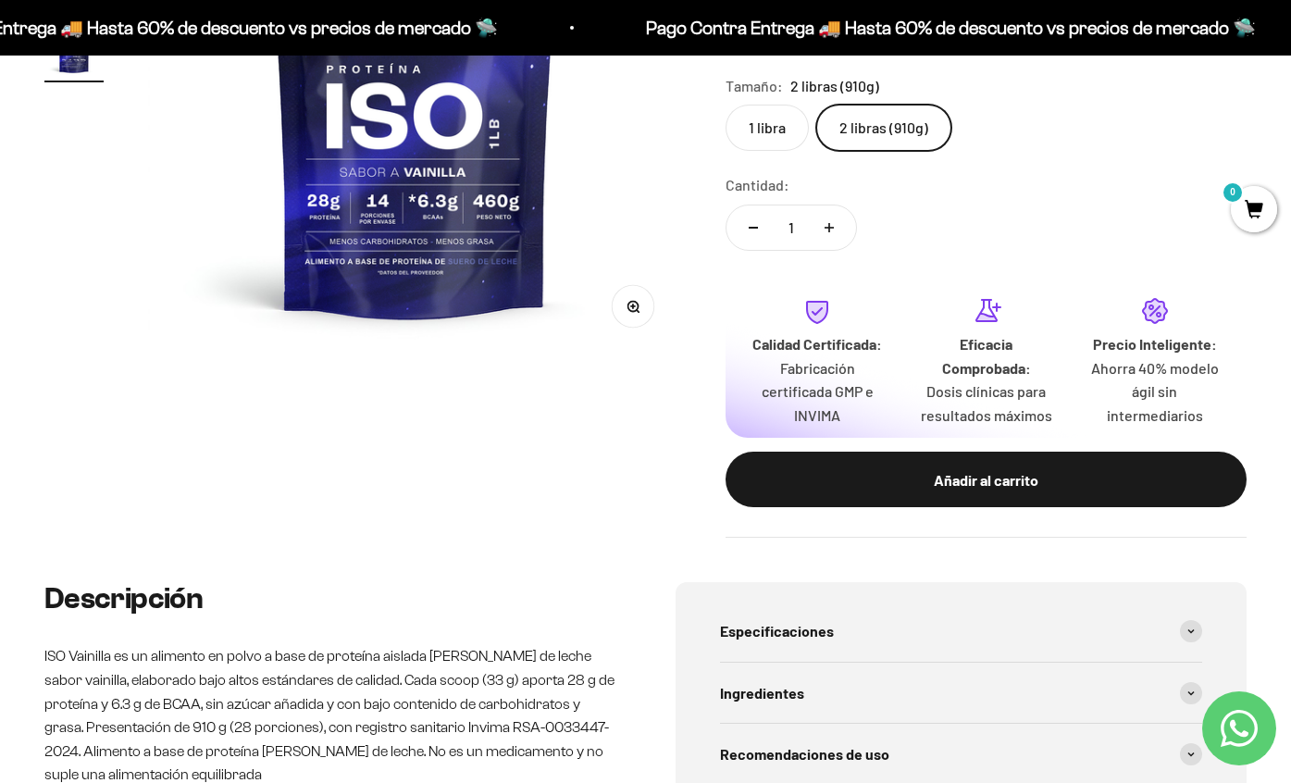
click at [774, 140] on label "1 libra" at bounding box center [767, 128] width 83 height 46
click at [726, 105] on input "1 libra" at bounding box center [725, 104] width 1 height 1
click at [843, 137] on label "2 libras (910g)" at bounding box center [883, 128] width 135 height 46
click at [726, 105] on input "2 libras (910g)" at bounding box center [725, 104] width 1 height 1
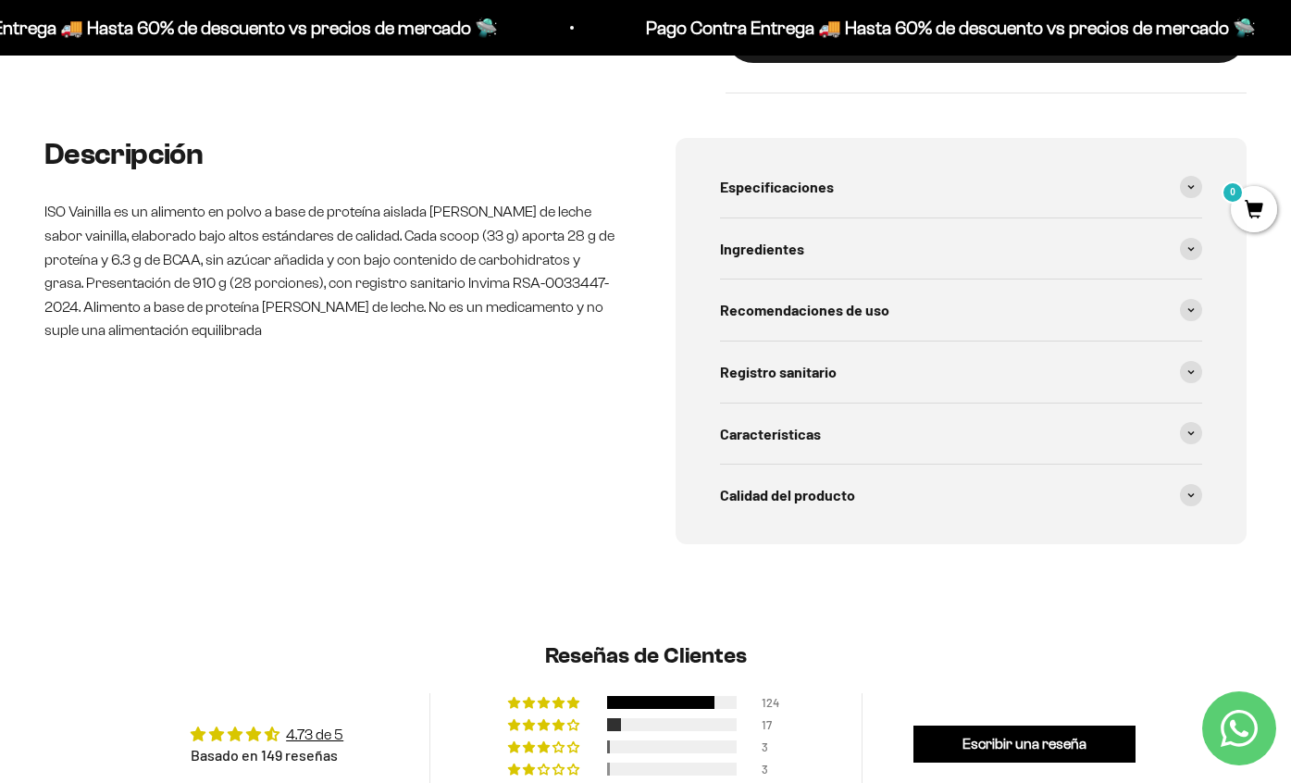
scroll to position [229, 0]
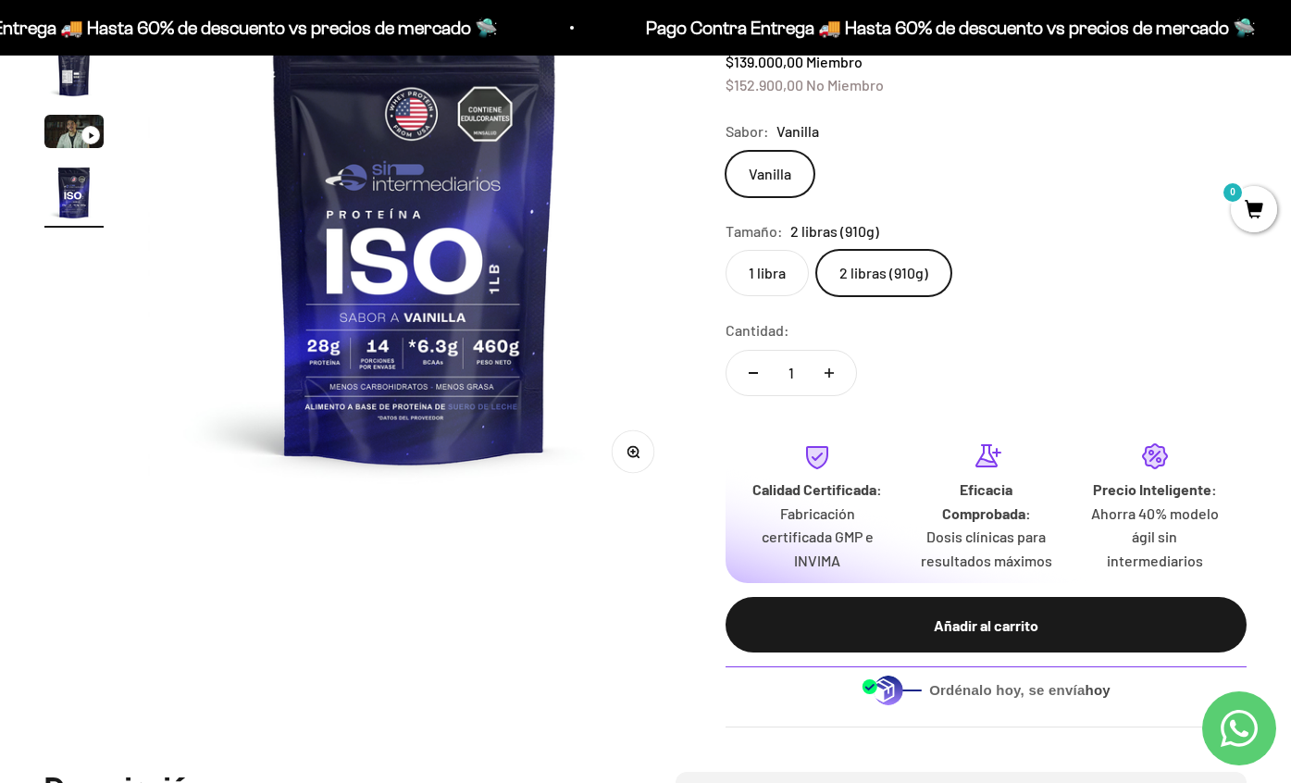
scroll to position [297, 0]
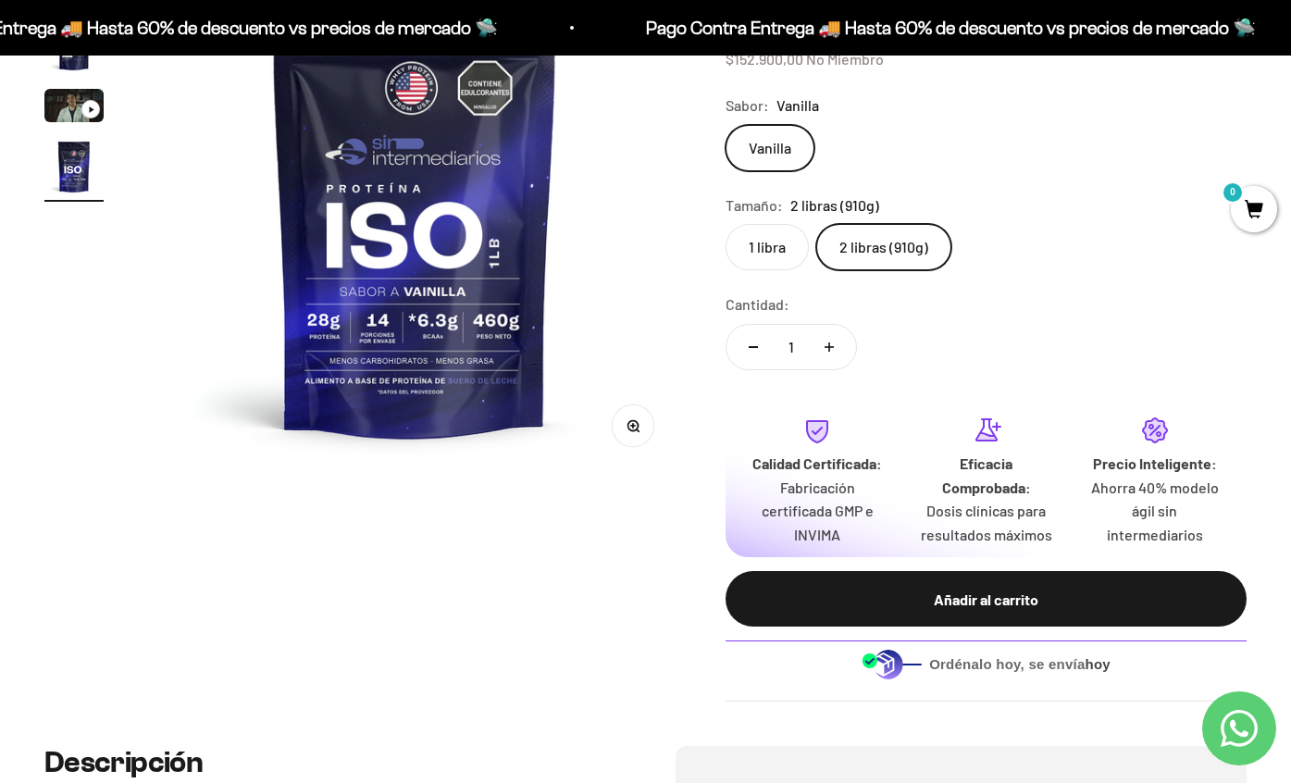
click at [764, 253] on label "1 libra" at bounding box center [767, 247] width 83 height 46
click at [726, 224] on input "1 libra" at bounding box center [725, 223] width 1 height 1
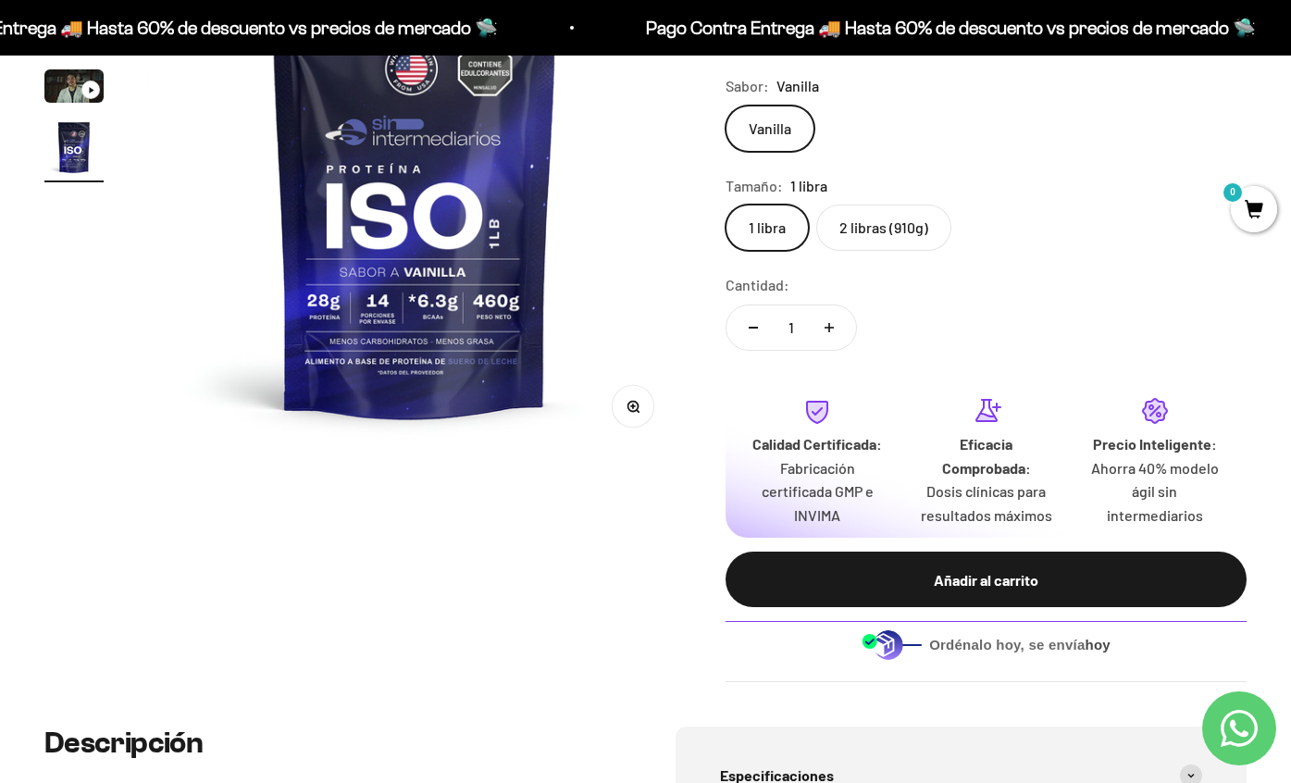
click at [866, 230] on label "2 libras (910g)" at bounding box center [883, 228] width 135 height 46
click at [726, 205] on input "2 libras (910g)" at bounding box center [725, 204] width 1 height 1
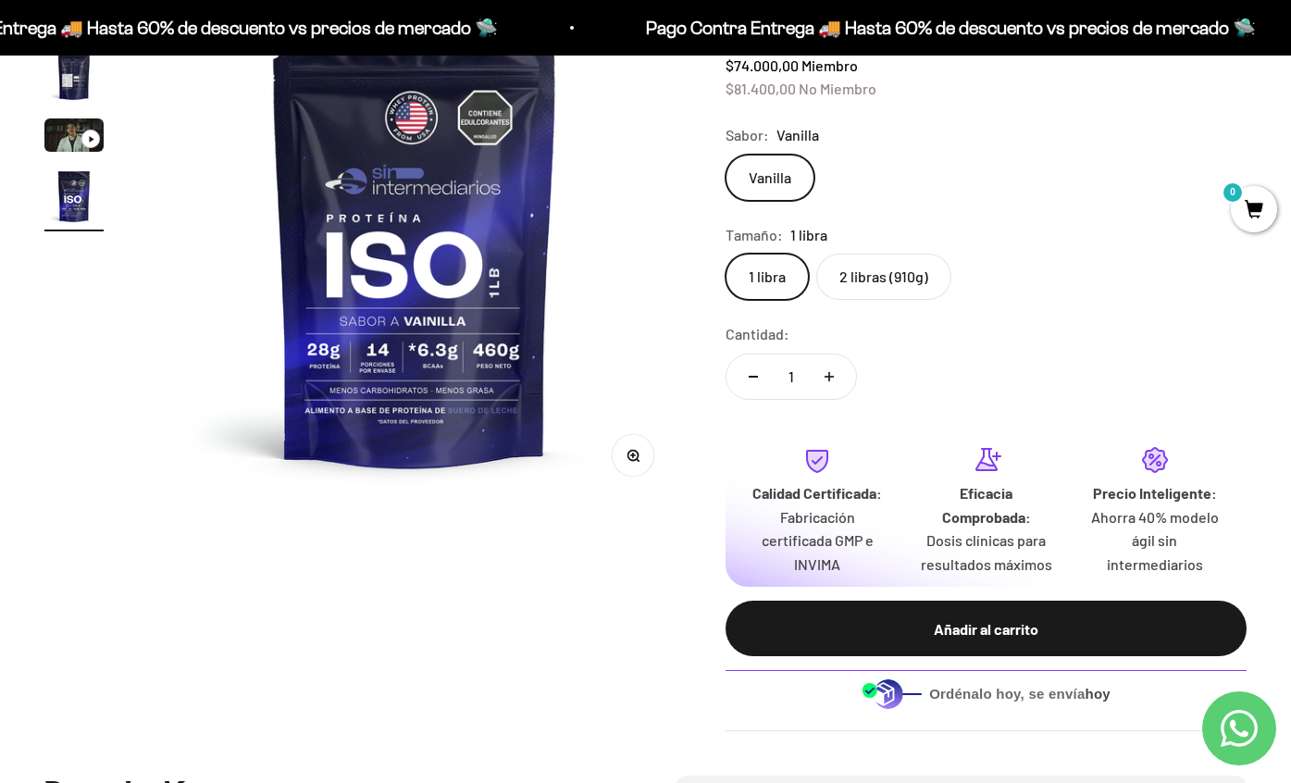
scroll to position [231, 0]
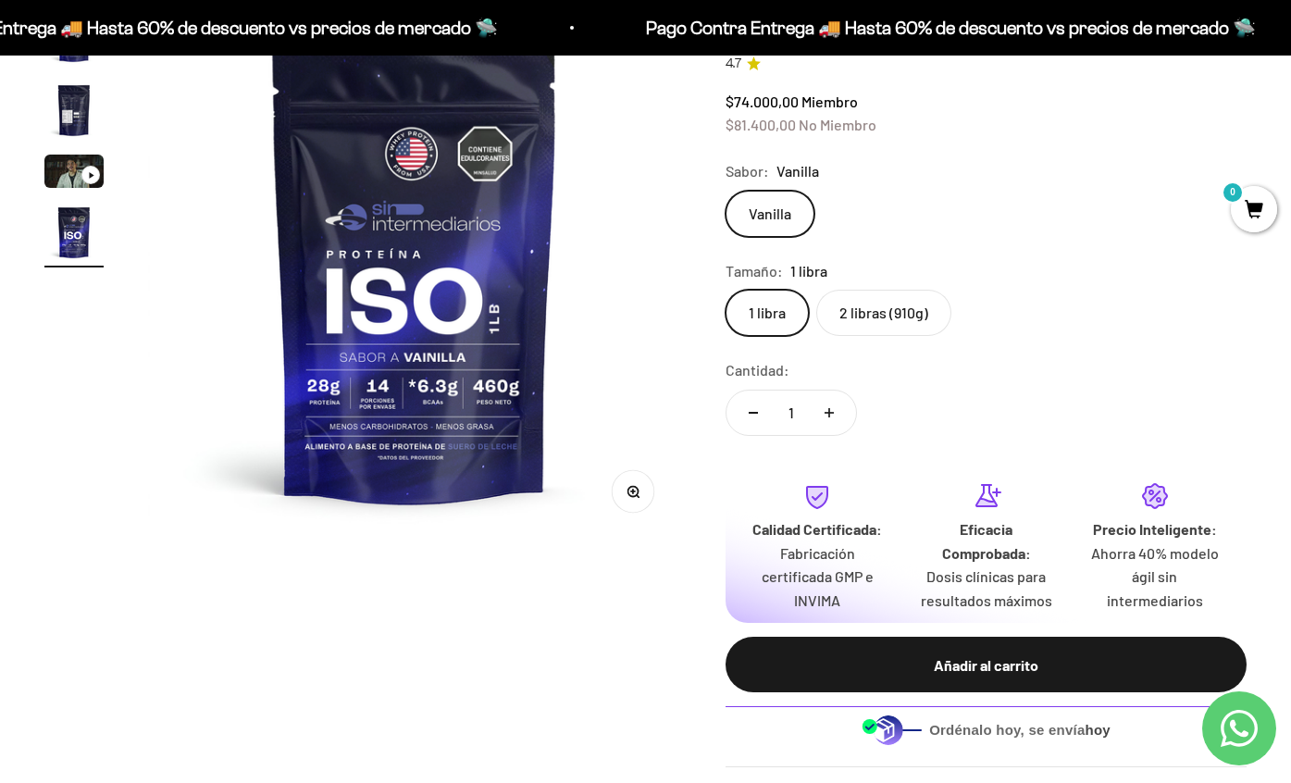
click at [888, 327] on label "2 libras (910g)" at bounding box center [883, 313] width 135 height 46
click at [726, 290] on input "2 libras (910g)" at bounding box center [725, 289] width 1 height 1
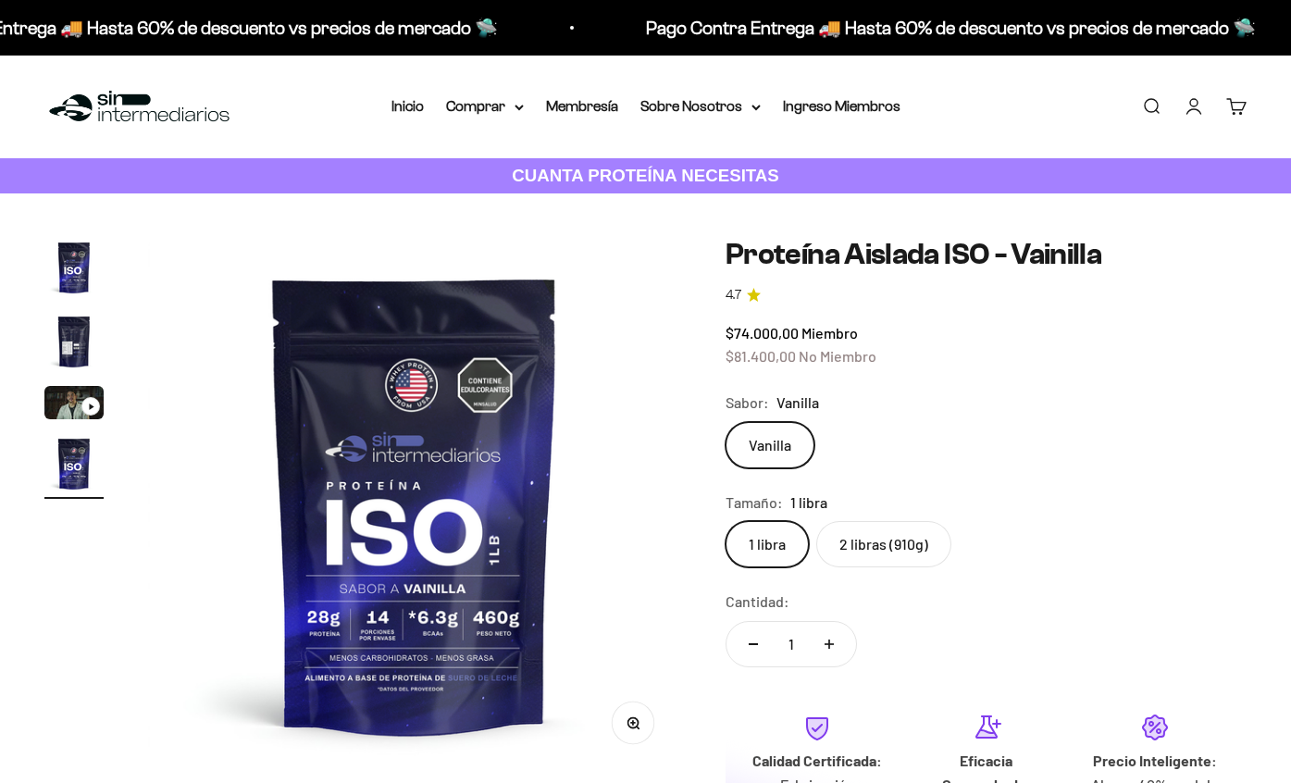
scroll to position [0, 1633]
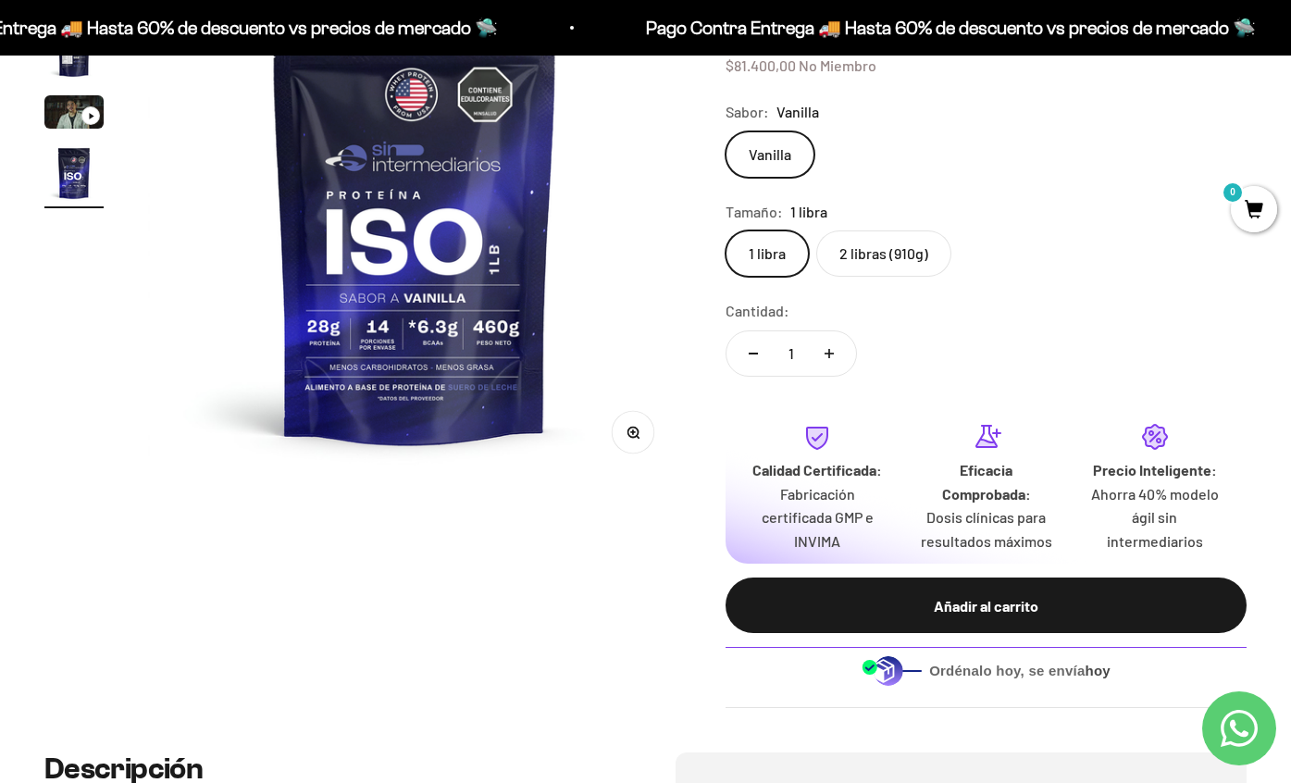
scroll to position [287, 0]
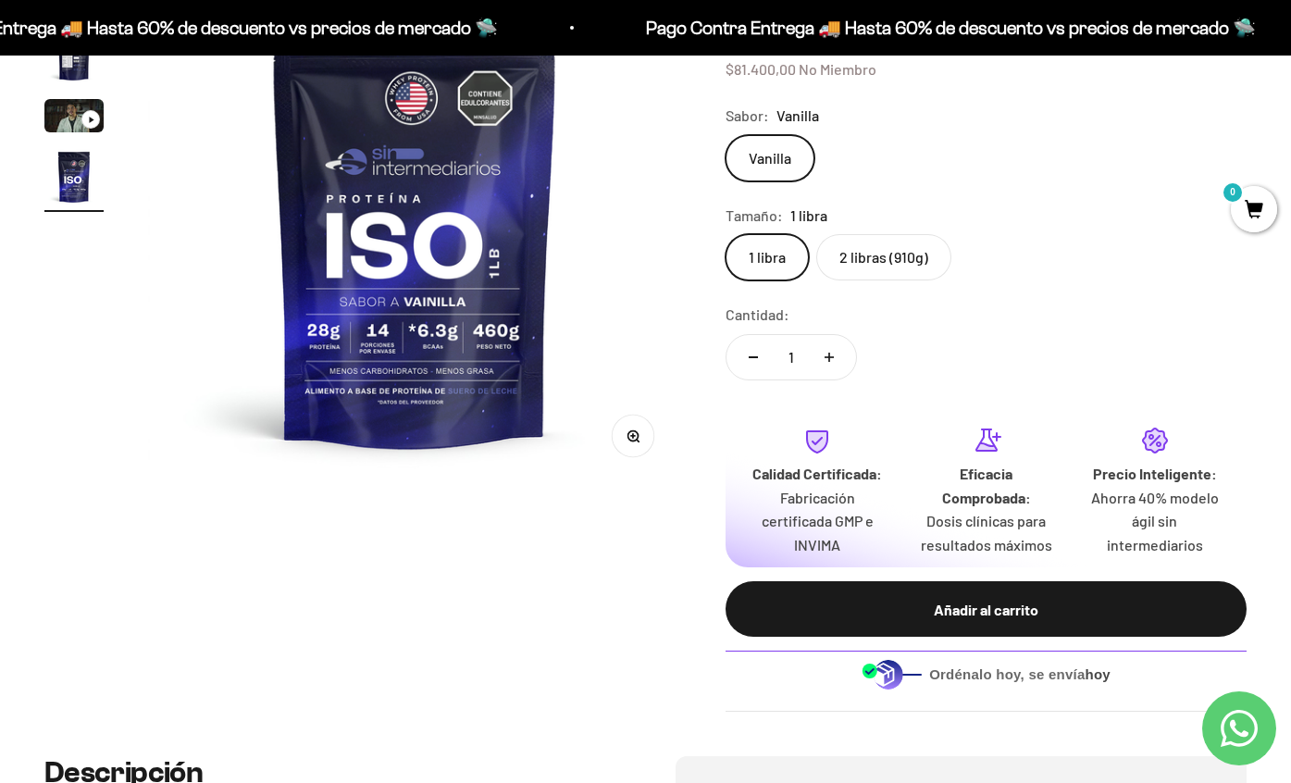
click at [892, 267] on label "2 libras (910g)" at bounding box center [883, 257] width 135 height 46
click at [726, 234] on input "2 libras (910g)" at bounding box center [725, 233] width 1 height 1
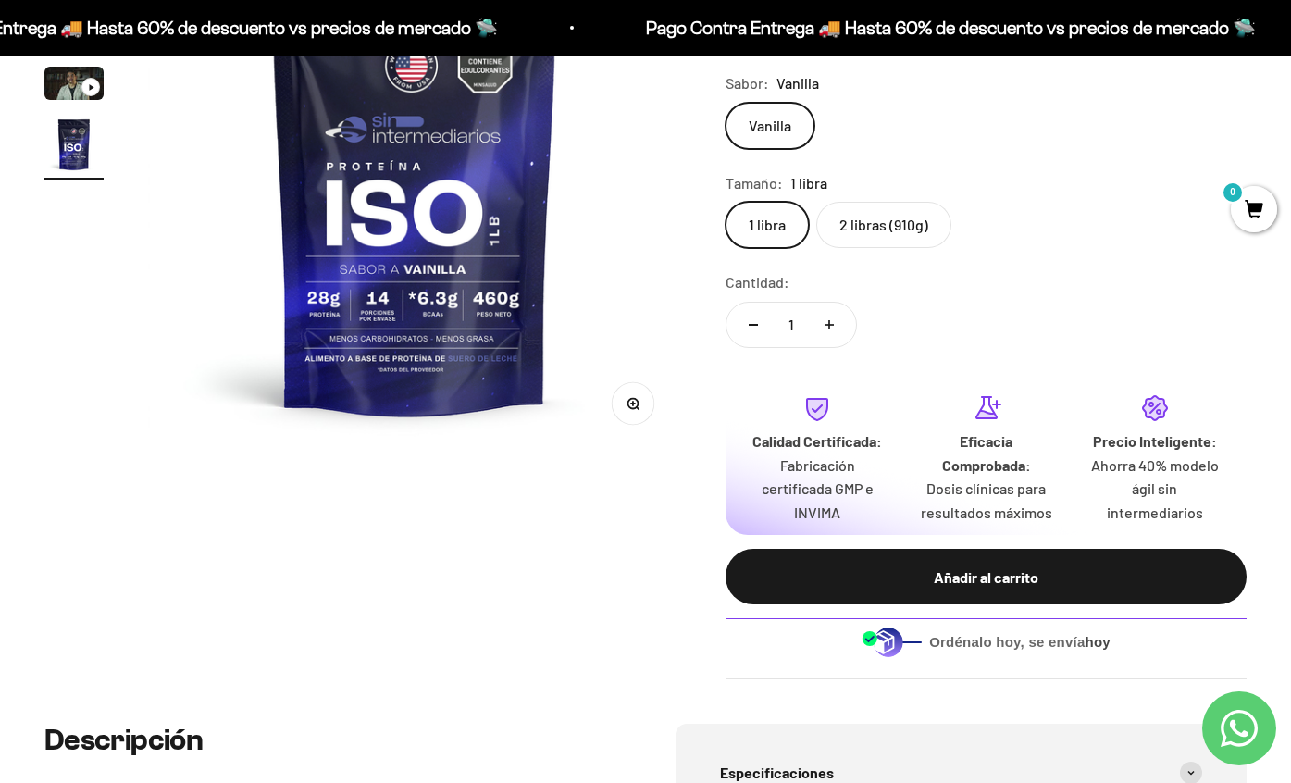
scroll to position [321, 0]
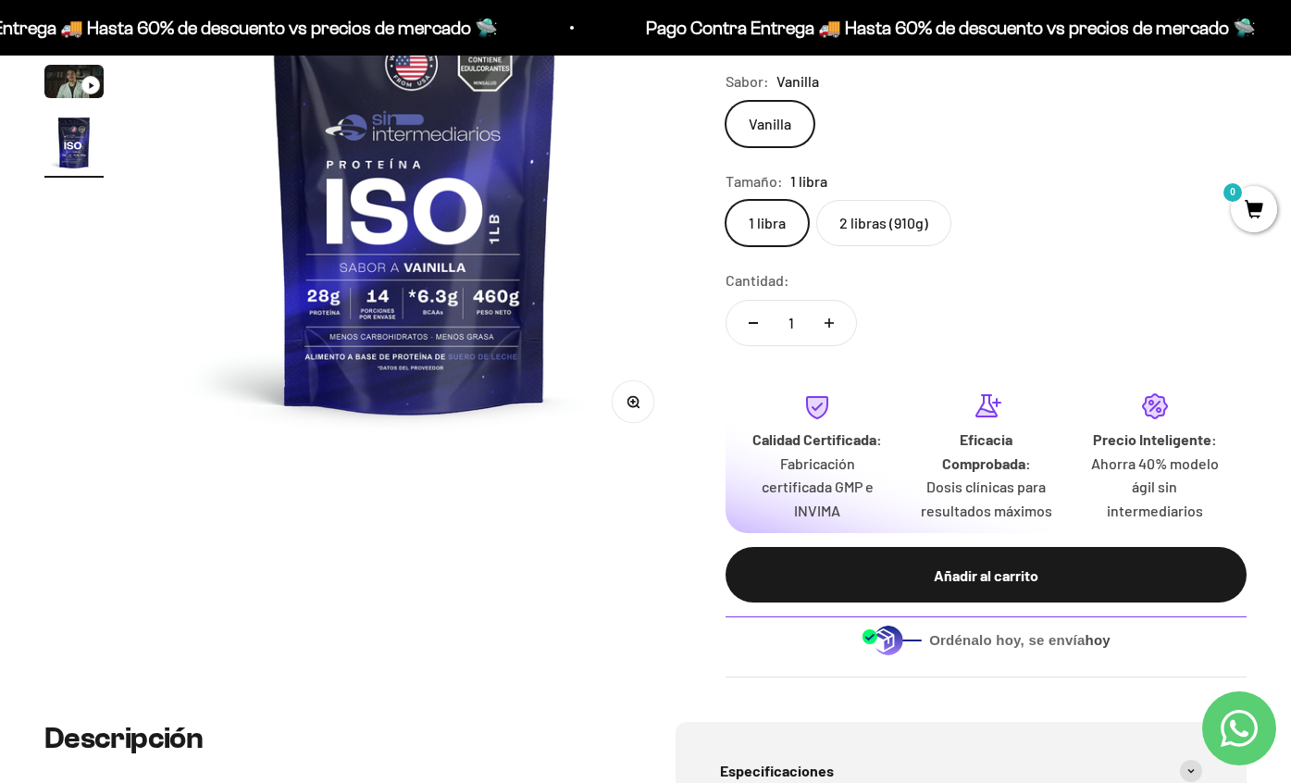
click at [897, 233] on label "2 libras (910g)" at bounding box center [883, 223] width 135 height 46
click at [726, 200] on input "2 libras (910g)" at bounding box center [725, 199] width 1 height 1
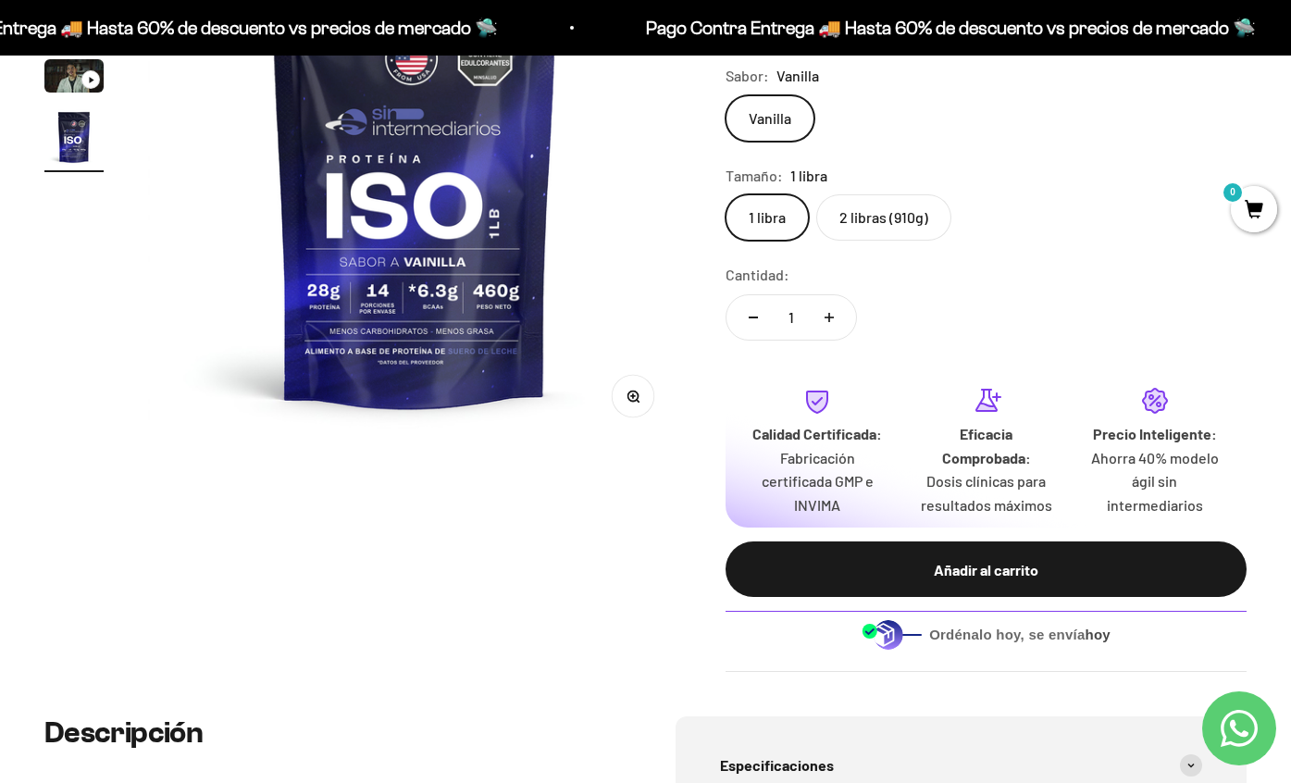
scroll to position [330, 0]
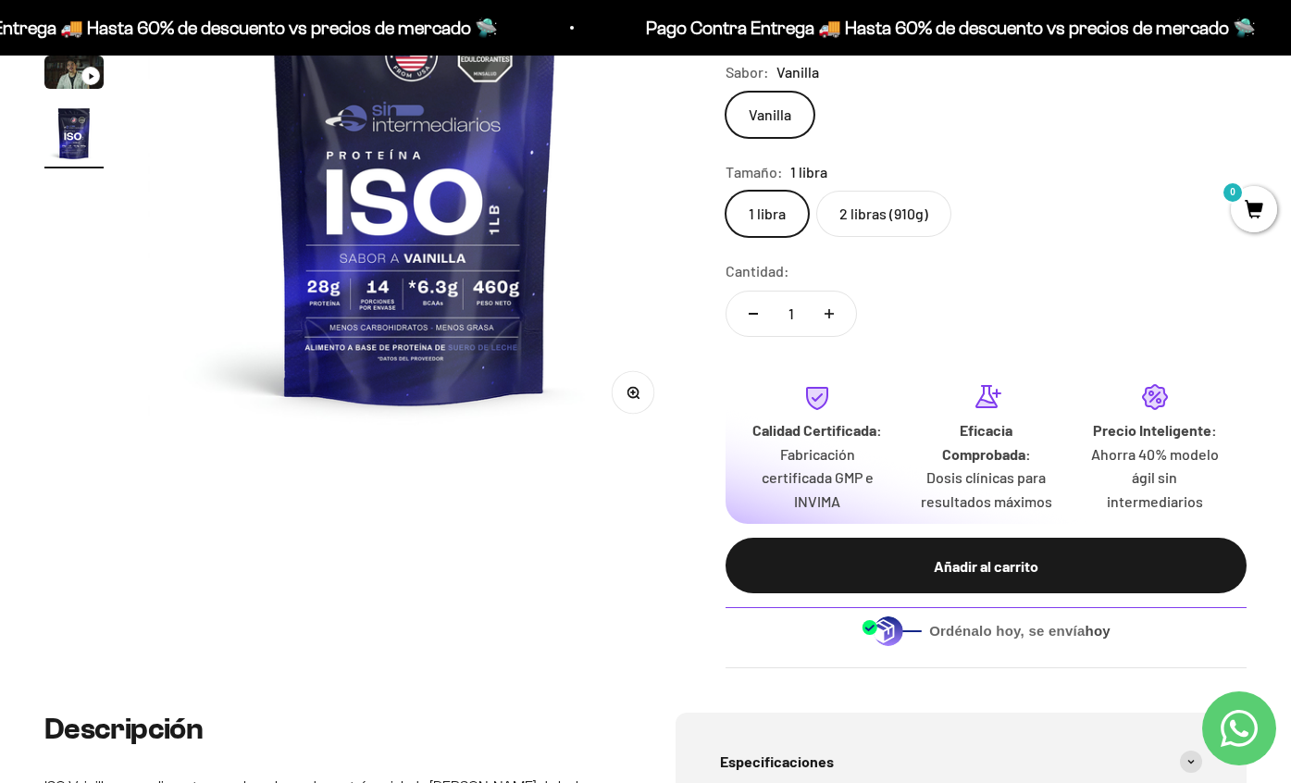
click at [894, 220] on label "2 libras (910g)" at bounding box center [883, 214] width 135 height 46
click at [726, 191] on input "2 libras (910g)" at bounding box center [725, 190] width 1 height 1
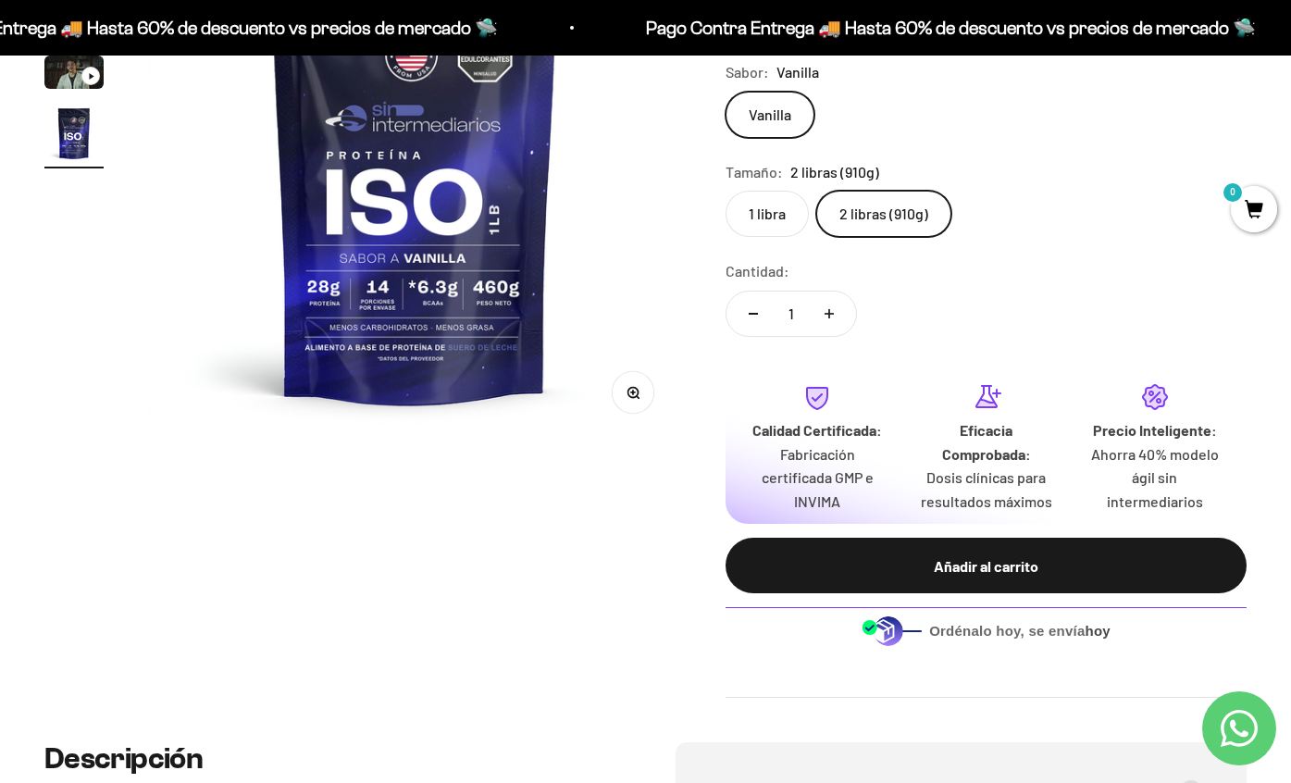
click at [783, 206] on label "1 libra" at bounding box center [767, 214] width 83 height 46
click at [726, 191] on input "1 libra" at bounding box center [725, 190] width 1 height 1
click at [890, 208] on label "2 libras (910g)" at bounding box center [883, 214] width 135 height 46
click at [726, 191] on input "2 libras (910g)" at bounding box center [725, 190] width 1 height 1
click at [763, 209] on label "1 libra" at bounding box center [767, 214] width 83 height 46
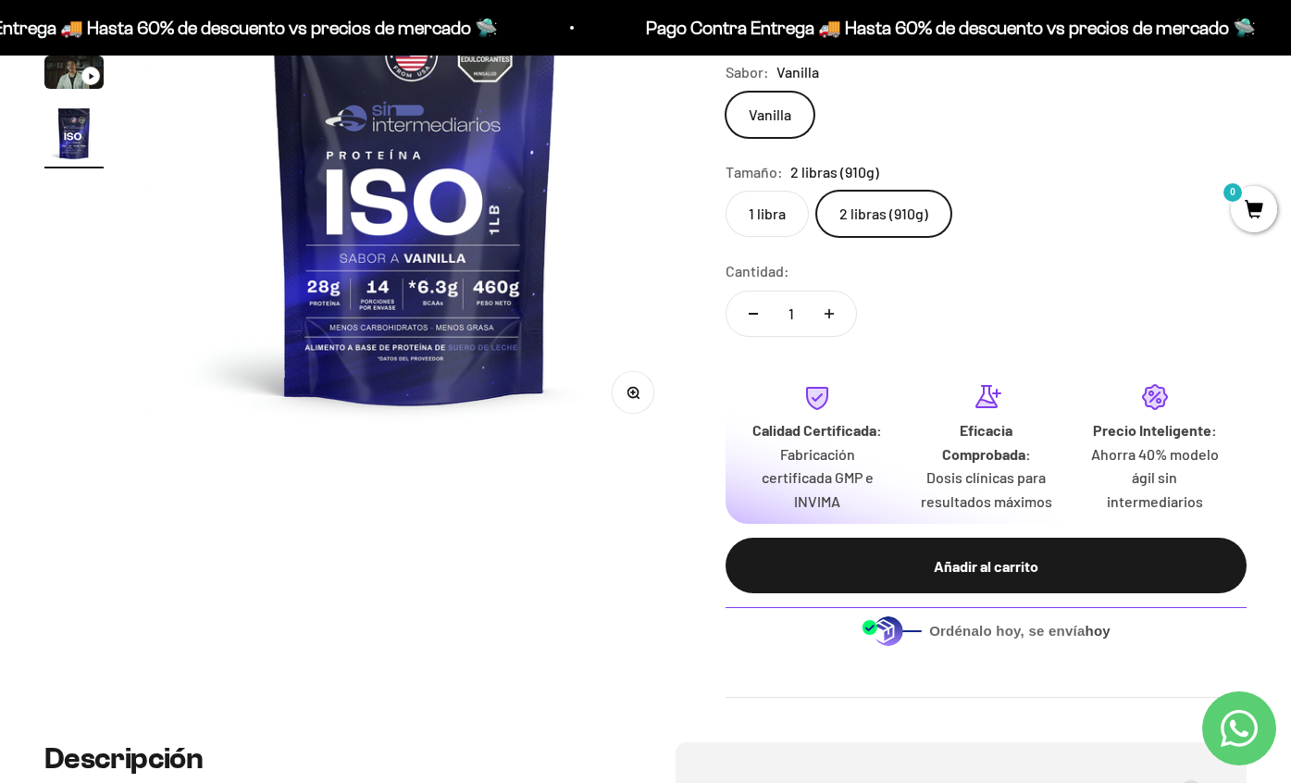
click at [726, 191] on input "1 libra" at bounding box center [725, 190] width 1 height 1
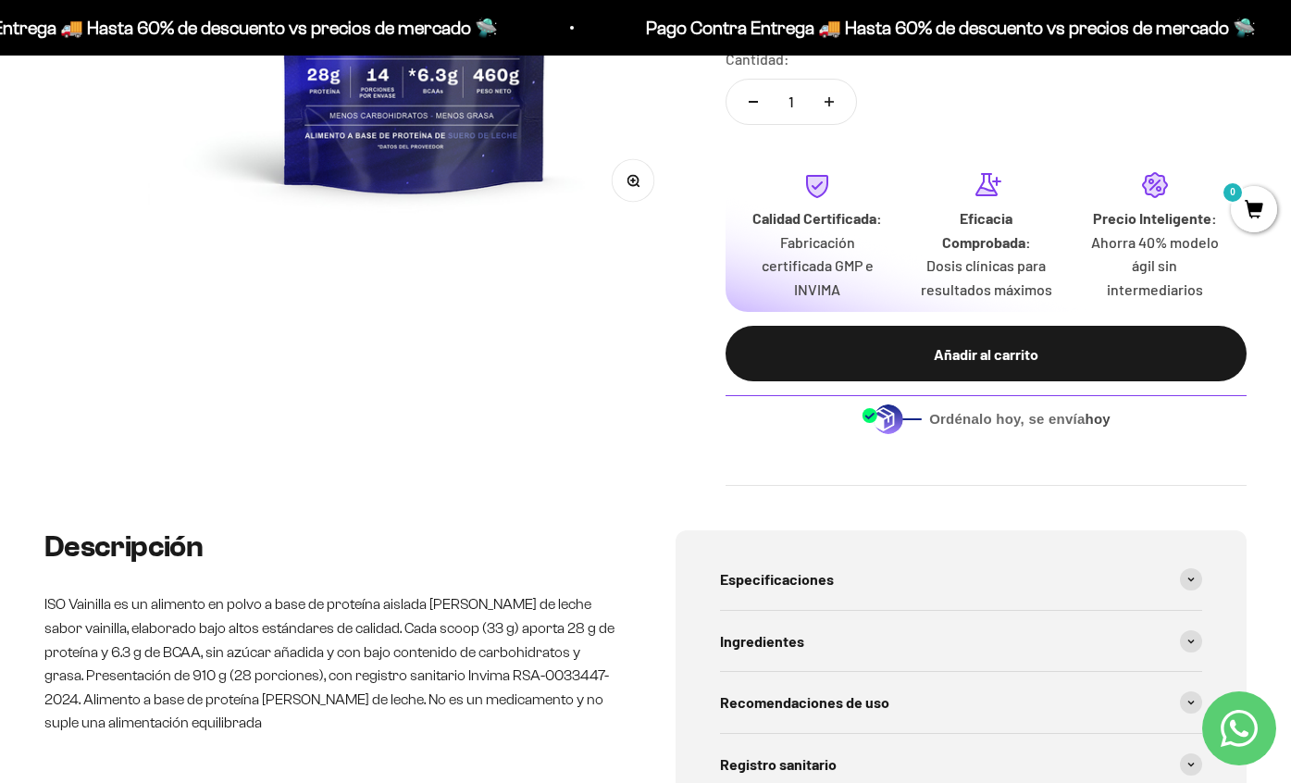
scroll to position [556, 0]
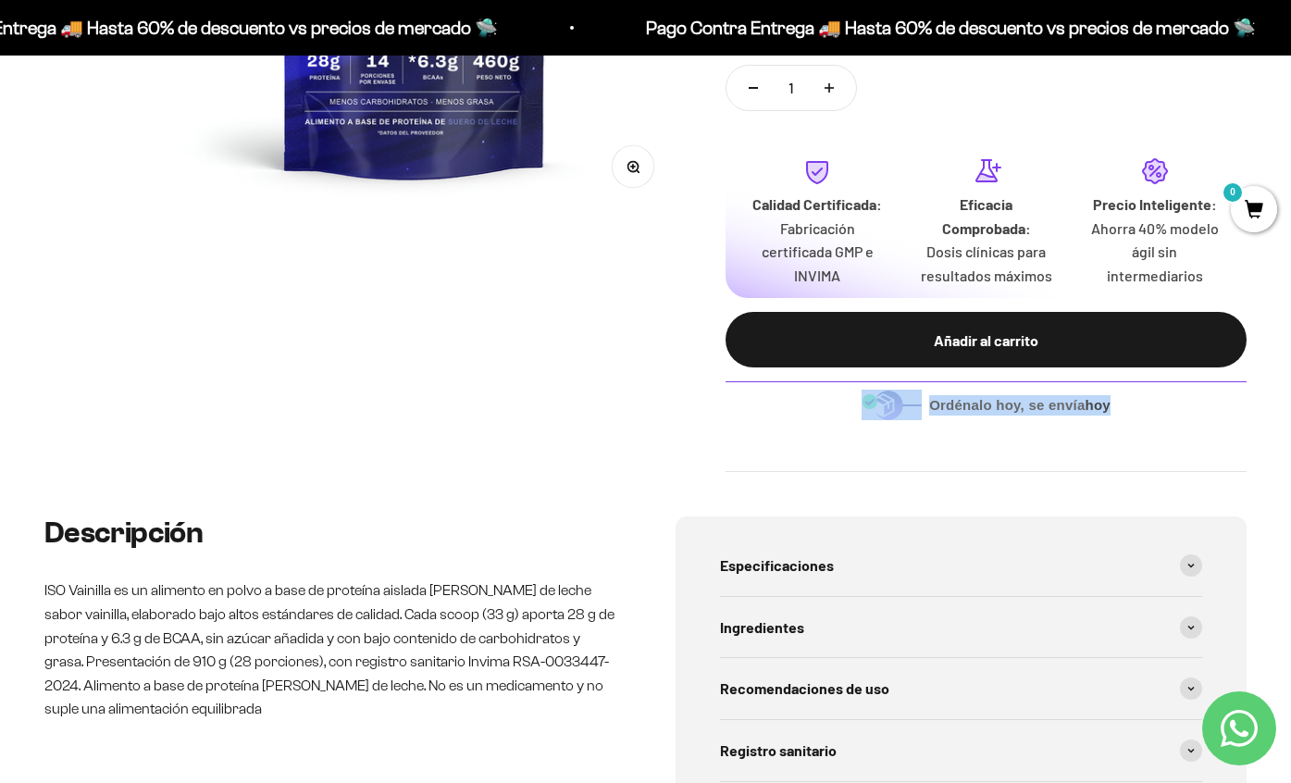
drag, startPoint x: 1160, startPoint y: 428, endPoint x: 765, endPoint y: 413, distance: 394.6
click at [765, 413] on div "Ordénalo [DATE], se envía [DATE]" at bounding box center [986, 404] width 521 height 74
click at [765, 413] on div "Ordénalo [DATE], se envía [DATE]" at bounding box center [986, 404] width 521 height 46
drag, startPoint x: 779, startPoint y: 409, endPoint x: 1177, endPoint y: 409, distance: 398.0
click at [1177, 409] on div "Ordénalo [DATE], se envía [DATE]" at bounding box center [986, 404] width 521 height 46
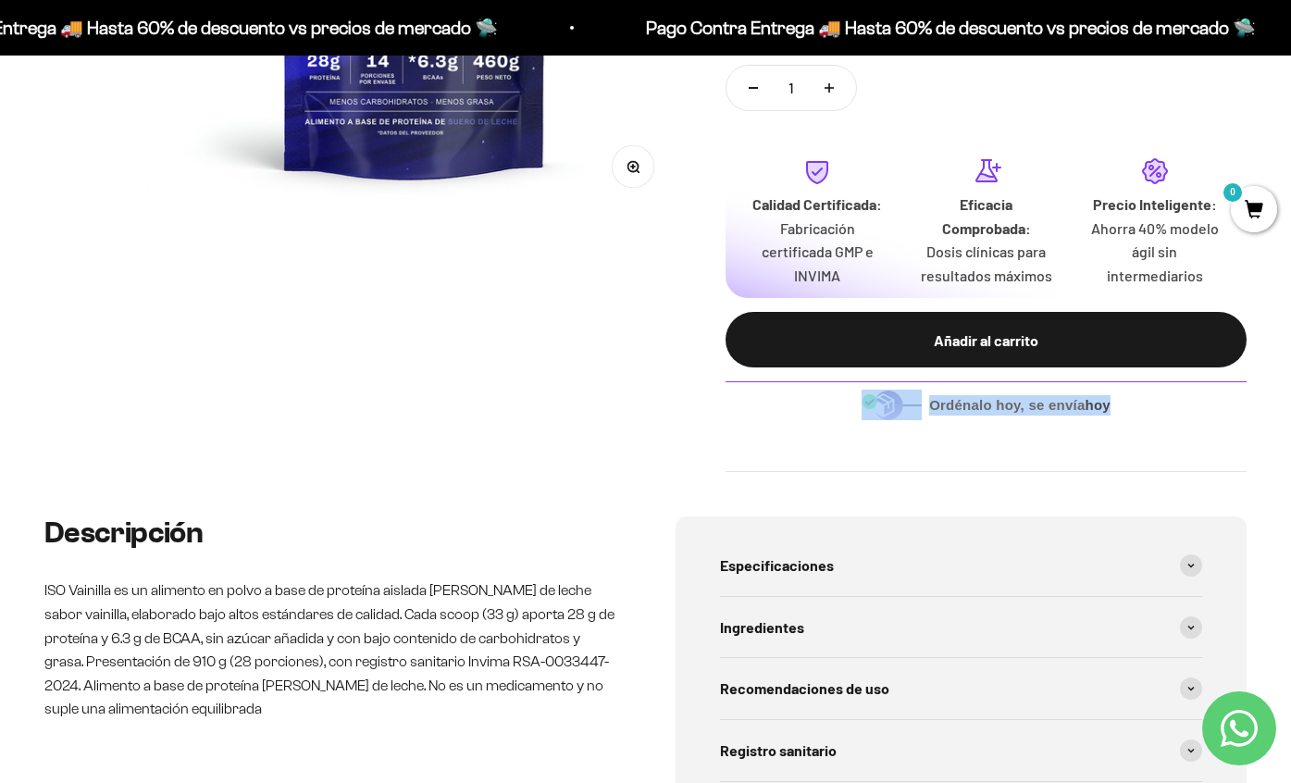
click at [1177, 409] on div "Ordénalo [DATE], se envía [DATE]" at bounding box center [986, 404] width 521 height 46
drag, startPoint x: 1165, startPoint y: 442, endPoint x: 796, endPoint y: 420, distance: 370.0
click at [796, 420] on safe-sticky "Proteína Aislada ISO - Vainilla 4.7 $74.000,00 Miembro $81.400,00 No Miembro Ca…" at bounding box center [986, 77] width 521 height 790
click at [796, 420] on div "Ordénalo [DATE], se envía [DATE]" at bounding box center [986, 404] width 521 height 46
drag, startPoint x: 836, startPoint y: 396, endPoint x: 1143, endPoint y: 400, distance: 307.3
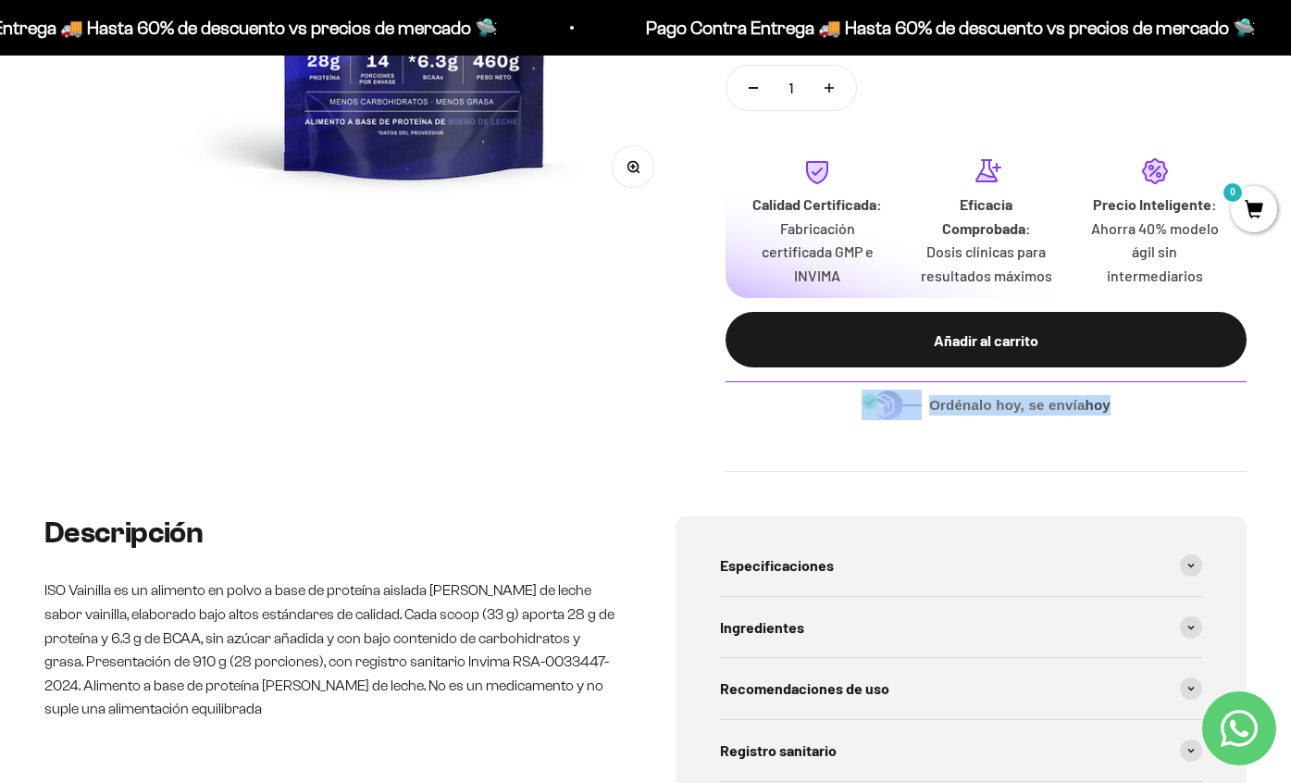
click at [1143, 400] on div "Ordénalo [DATE], se envía [DATE]" at bounding box center [986, 404] width 521 height 46
drag, startPoint x: 1128, startPoint y: 441, endPoint x: 811, endPoint y: 426, distance: 317.9
click at [811, 426] on safe-sticky "Proteína Aislada ISO - Vainilla 4.7 $74.000,00 Miembro $81.400,00 No Miembro Ca…" at bounding box center [986, 77] width 521 height 790
click at [811, 426] on div "Ordénalo [DATE], se envía [DATE]" at bounding box center [986, 404] width 521 height 46
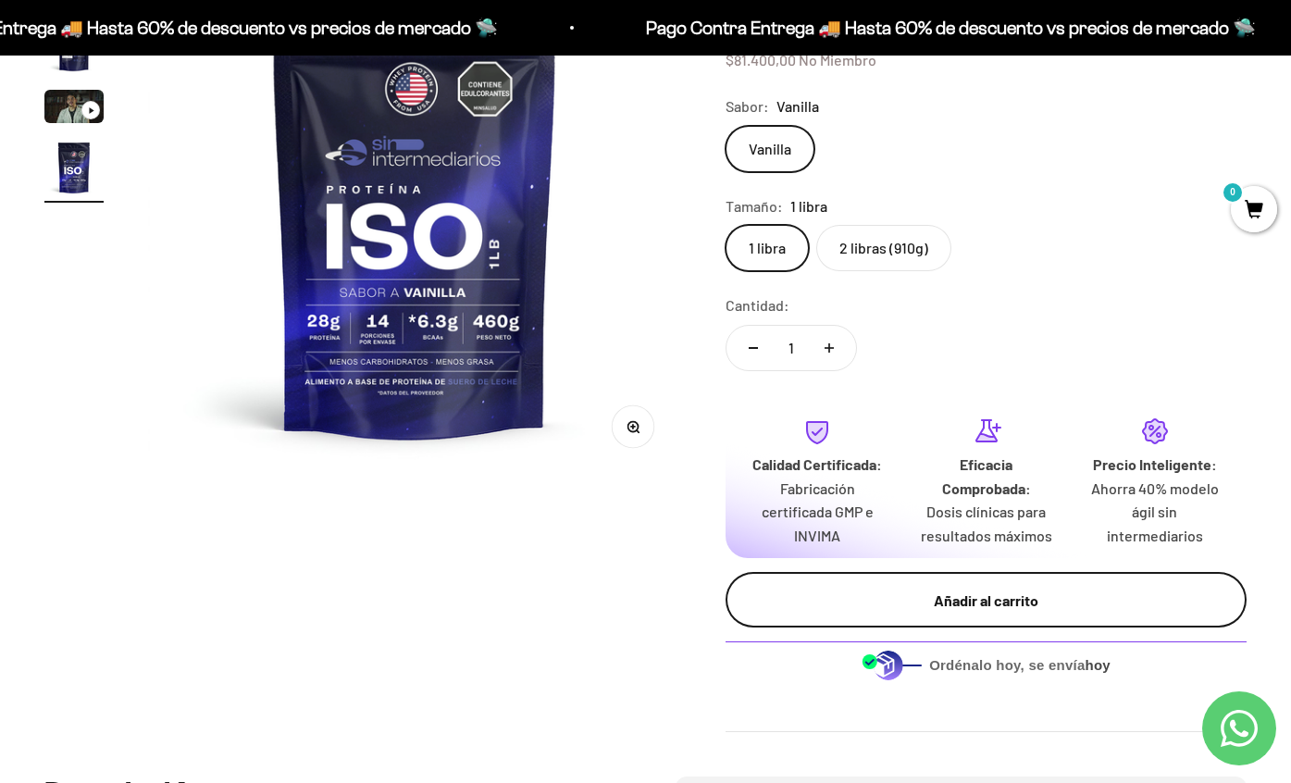
scroll to position [254, 0]
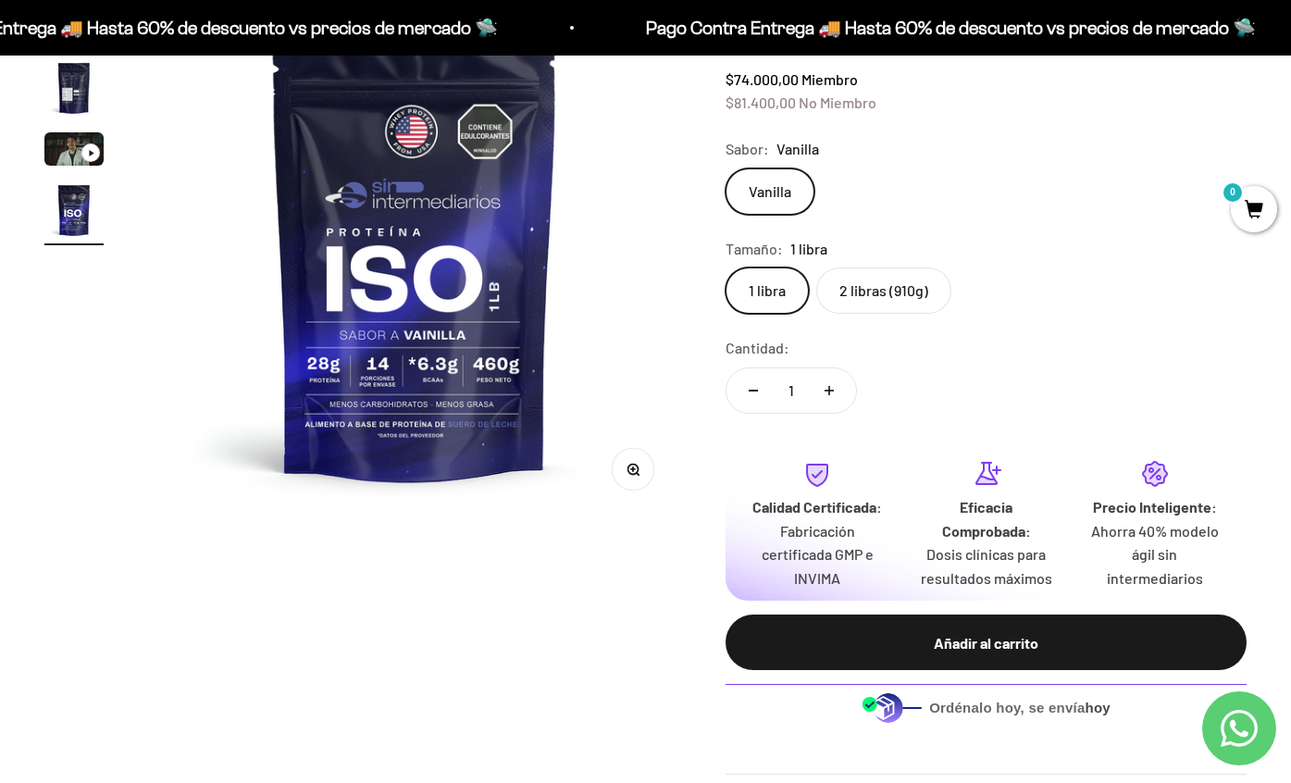
click at [888, 294] on label "2 libras (910g)" at bounding box center [883, 290] width 135 height 46
click at [726, 267] on input "2 libras (910g)" at bounding box center [725, 267] width 1 height 1
click at [756, 285] on label "1 libra" at bounding box center [767, 290] width 83 height 46
click at [726, 267] on input "1 libra" at bounding box center [725, 267] width 1 height 1
click at [879, 297] on label "2 libras (910g)" at bounding box center [883, 290] width 135 height 46
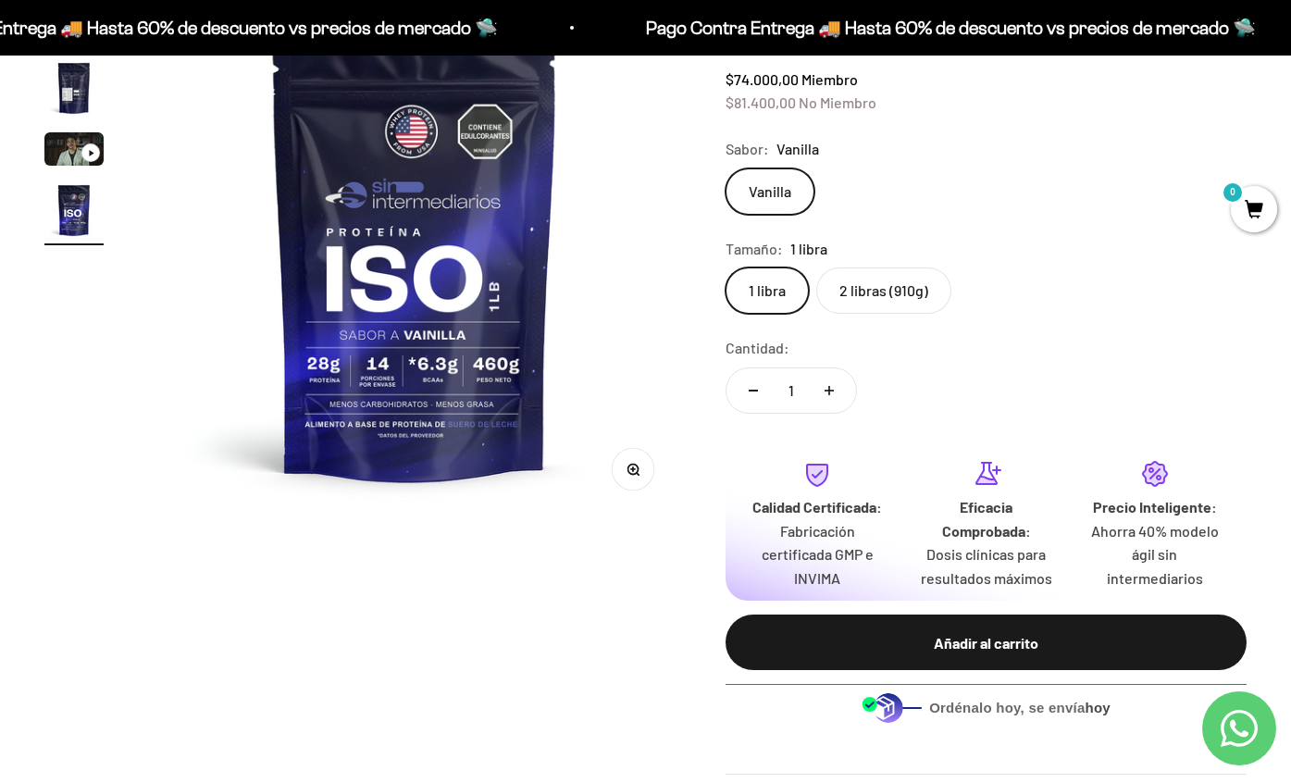
click at [726, 267] on input "2 libras (910g)" at bounding box center [725, 267] width 1 height 1
